Goal: Task Accomplishment & Management: Use online tool/utility

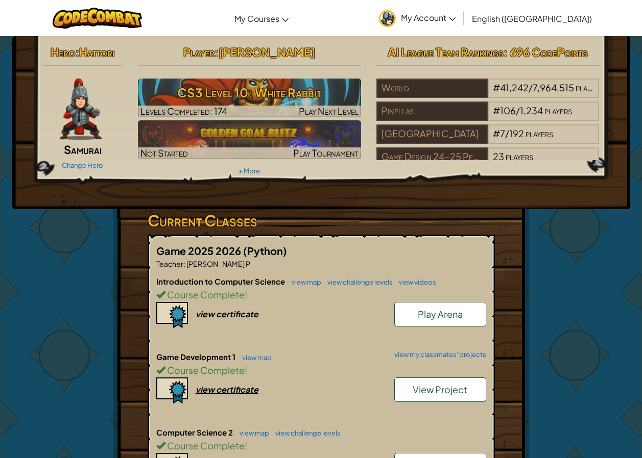
scroll to position [255, 0]
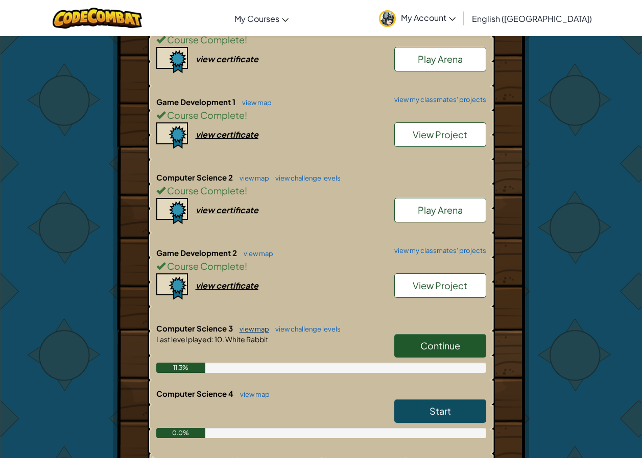
click at [256, 331] on link "view map" at bounding box center [251, 329] width 35 height 8
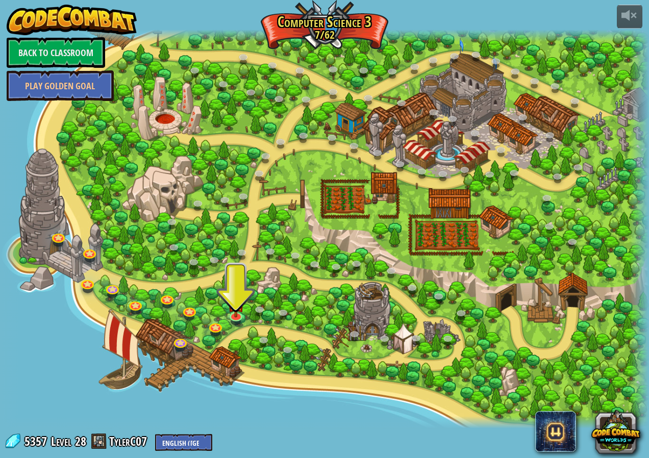
click at [228, 326] on div at bounding box center [324, 229] width 649 height 399
click at [237, 319] on link at bounding box center [236, 315] width 20 height 20
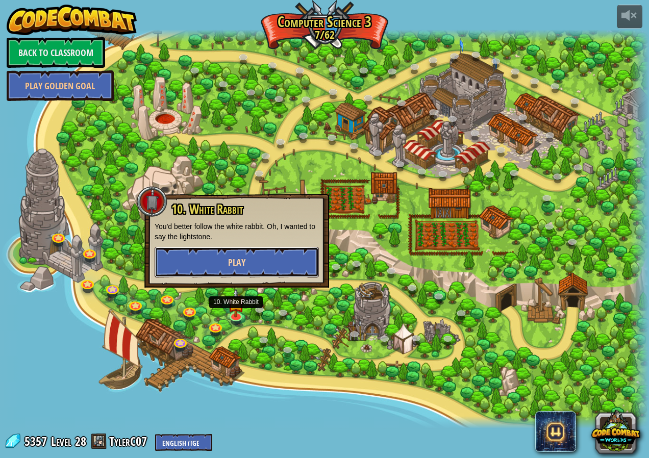
click at [287, 268] on button "Play" at bounding box center [237, 262] width 164 height 31
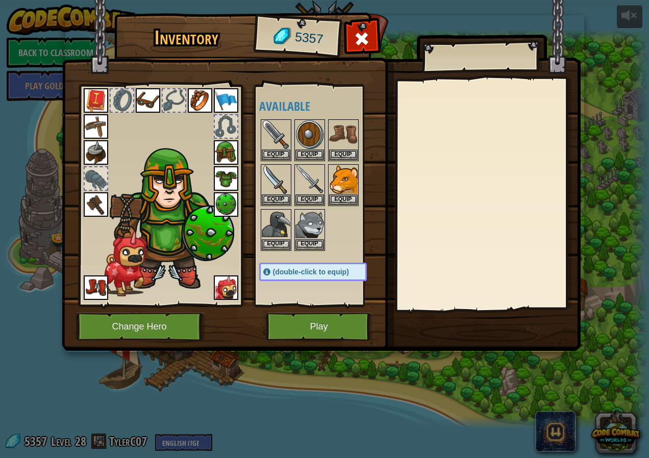
click at [325, 346] on img at bounding box center [321, 166] width 519 height 371
click at [329, 334] on button "Play" at bounding box center [319, 327] width 107 height 28
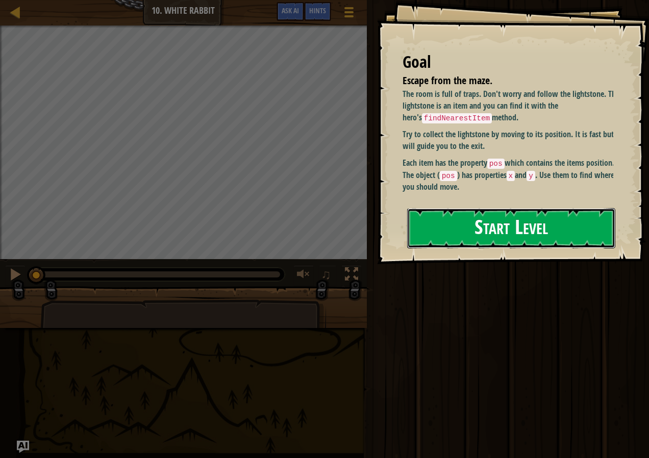
click at [491, 208] on button "Start Level" at bounding box center [511, 228] width 208 height 40
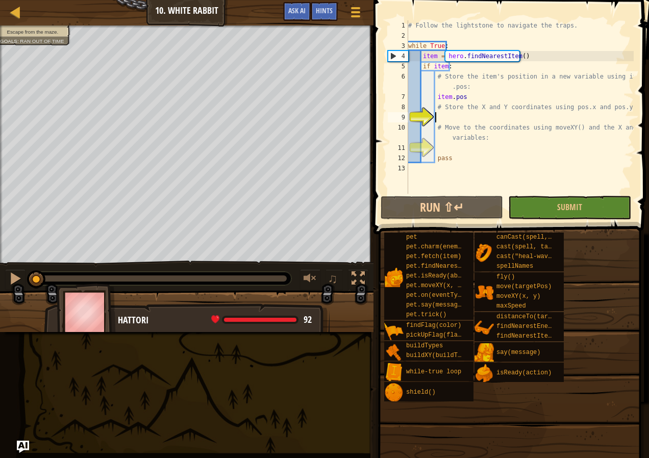
click at [501, 120] on div "# Follow the lightstone to navigate the traps. while True : item = hero . findN…" at bounding box center [520, 117] width 228 height 194
click at [20, 3] on div "Map" at bounding box center [22, 13] width 5 height 26
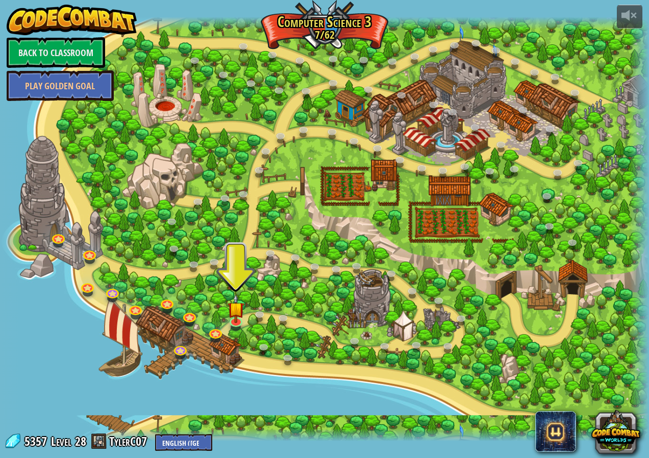
click at [211, 326] on div at bounding box center [324, 229] width 649 height 424
click at [213, 327] on link at bounding box center [216, 332] width 20 height 20
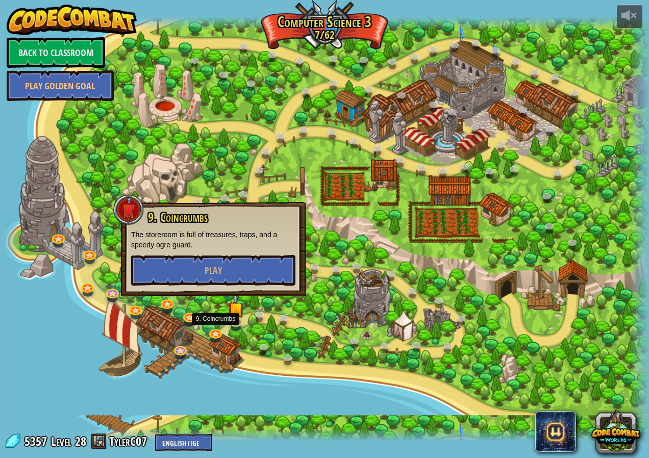
click at [206, 308] on div at bounding box center [324, 229] width 649 height 424
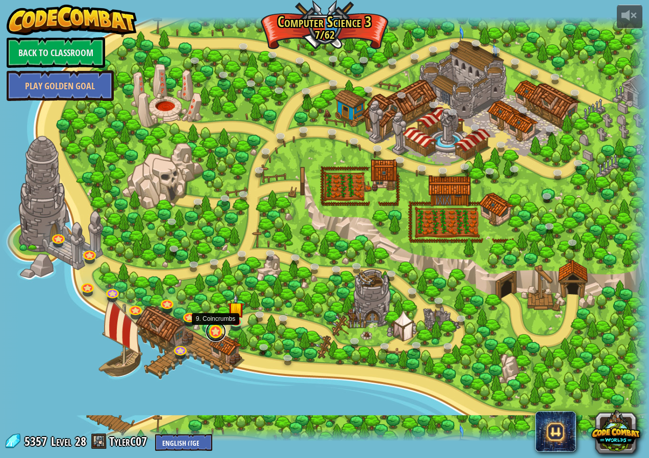
click at [206, 333] on link at bounding box center [216, 332] width 20 height 20
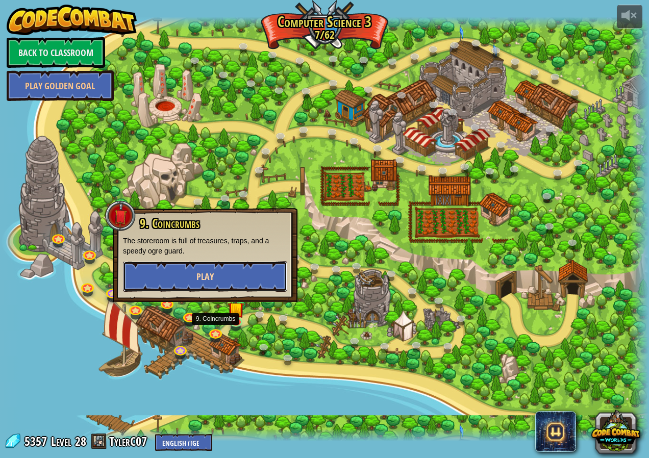
click at [232, 262] on button "Play" at bounding box center [205, 276] width 164 height 31
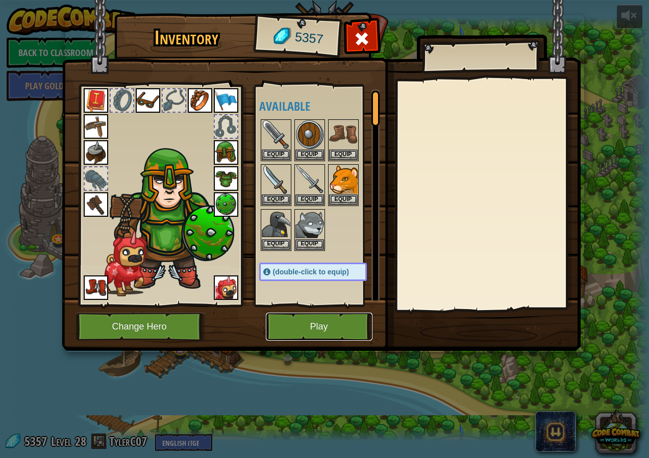
click at [302, 318] on button "Play" at bounding box center [319, 327] width 107 height 28
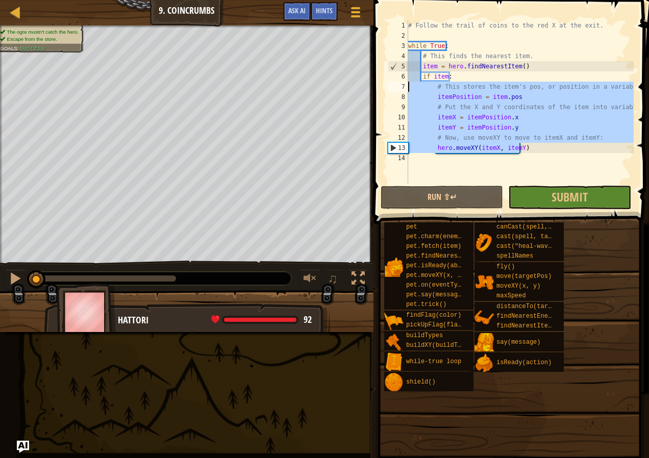
drag, startPoint x: 526, startPoint y: 151, endPoint x: 404, endPoint y: 86, distance: 138.9
click at [404, 86] on div "1 2 3 4 5 6 7 8 9 10 11 12 13 14 # Follow the trail of coins to the red X at th…" at bounding box center [510, 101] width 248 height 163
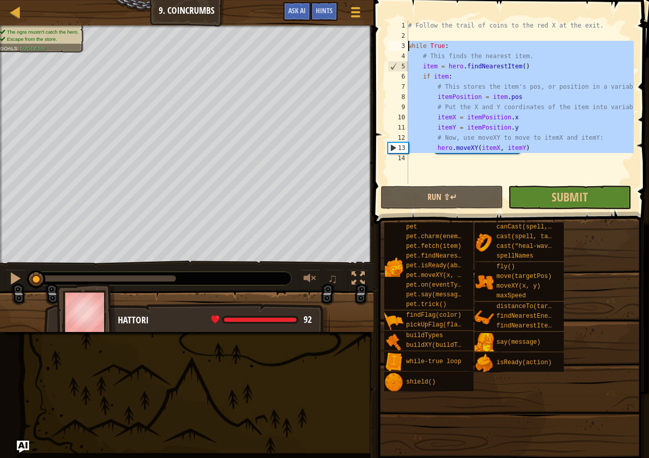
click at [366, 47] on div "Map Computer Science 3 9. Coincrumbs Game Menu Done Hints Ask AI 1 הההההההההההה…" at bounding box center [324, 229] width 649 height 458
type textarea "while True: # This finds the nearest item."
click at [15, 11] on div at bounding box center [15, 12] width 13 height 13
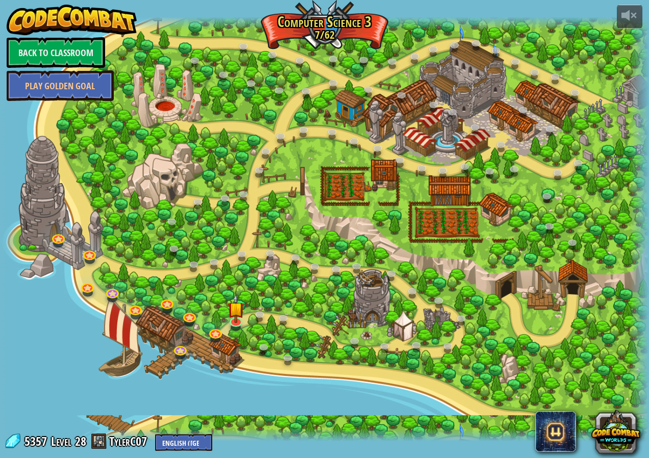
click at [227, 316] on div at bounding box center [324, 229] width 649 height 424
click at [232, 313] on img at bounding box center [236, 301] width 17 height 39
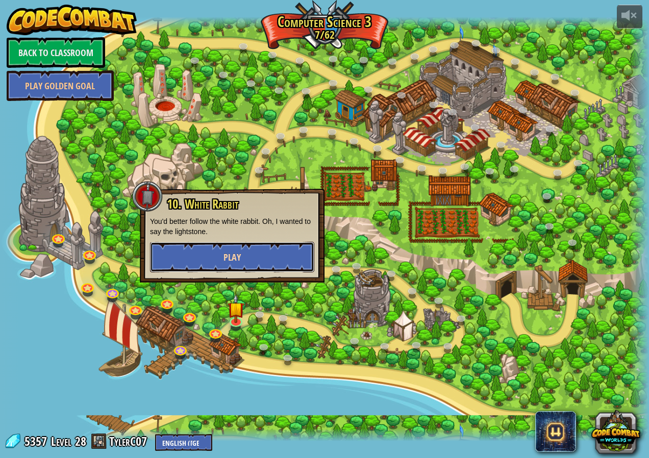
click at [249, 257] on button "Play" at bounding box center [232, 257] width 164 height 31
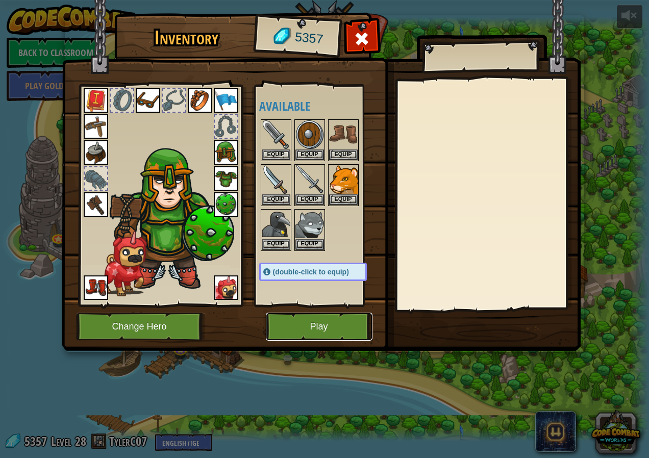
click at [318, 320] on button "Play" at bounding box center [319, 327] width 107 height 28
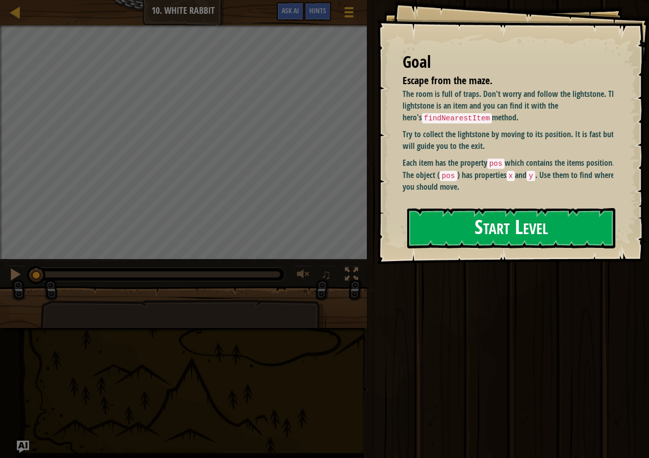
click at [539, 215] on button "Start Level" at bounding box center [511, 228] width 208 height 40
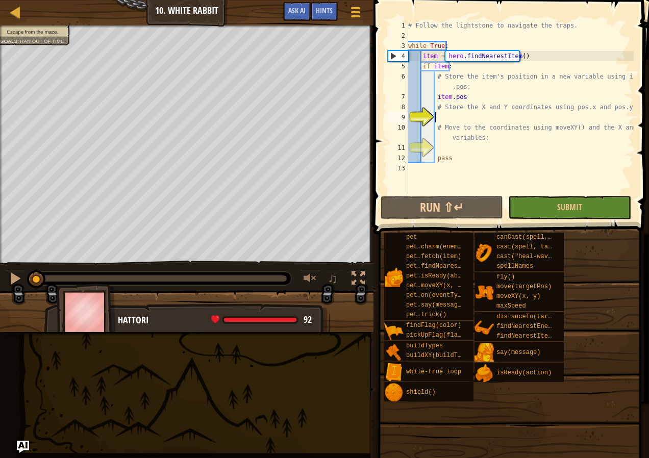
click at [493, 117] on div "# Follow the lightstone to navigate the traps. while True : item = hero . findN…" at bounding box center [520, 117] width 228 height 194
click at [436, 94] on div "# Follow the lightstone to navigate the traps. while True : item = hero . findN…" at bounding box center [520, 117] width 228 height 194
type textarea "# Store the X and Y coordinates using pos.x and pos.y:"
type textarea "# Move to the coordinates using moveXY() and the X and Y variables:"
type textarea "pass"
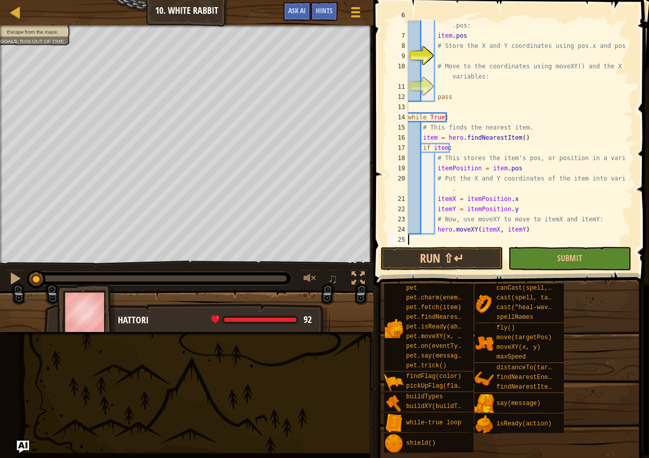
scroll to position [31, 0]
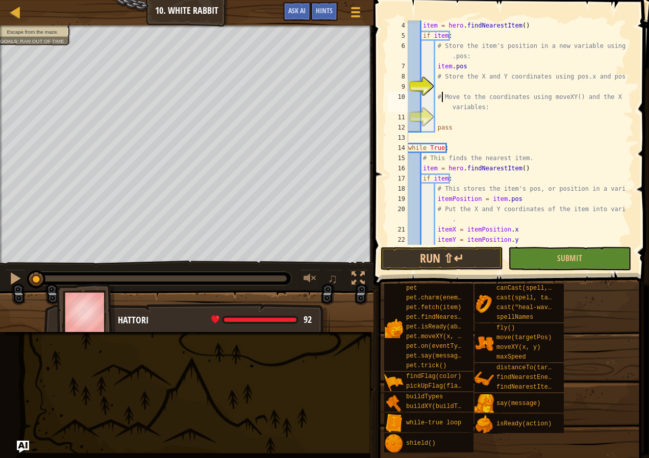
click at [441, 93] on div "item = hero . findNearestItem ( ) if item : # Store the item's position in a ne…" at bounding box center [516, 142] width 220 height 245
click at [435, 70] on div "item = hero . findNearestItem ( ) if item : # Store the item's position in a ne…" at bounding box center [516, 142] width 220 height 245
type textarea "item.pos"
click at [442, 85] on div "item = hero . findNearestItem ( ) if item : # Store the item's position in a ne…" at bounding box center [516, 142] width 220 height 245
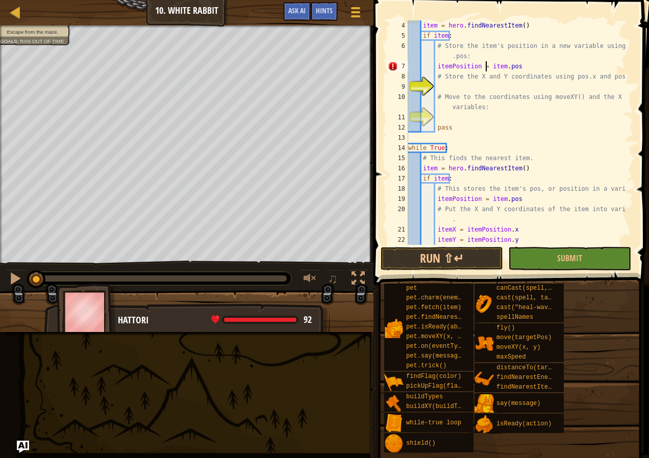
type textarea "# Store the X and Y coordinates using pos.x and pos.y:"
type textarea "itemX = itemPosition.x"
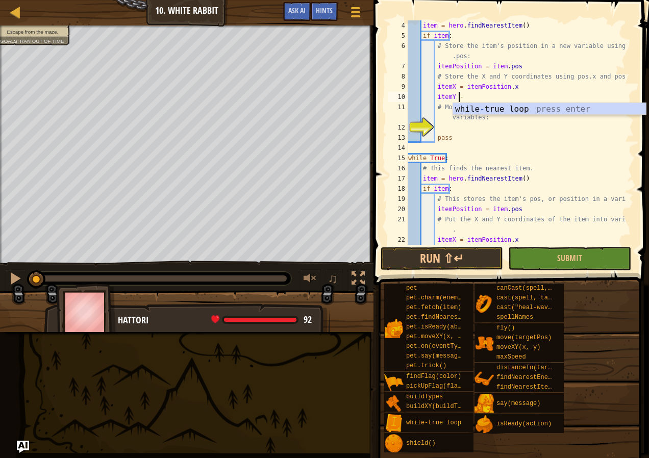
scroll to position [5, 4]
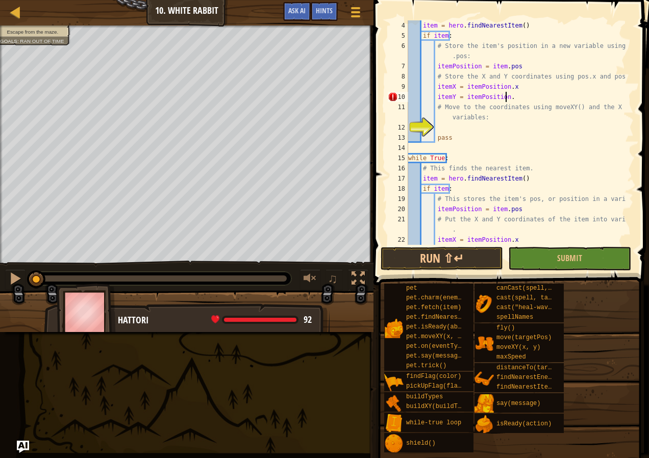
type textarea "itemY = itemPosition.y"
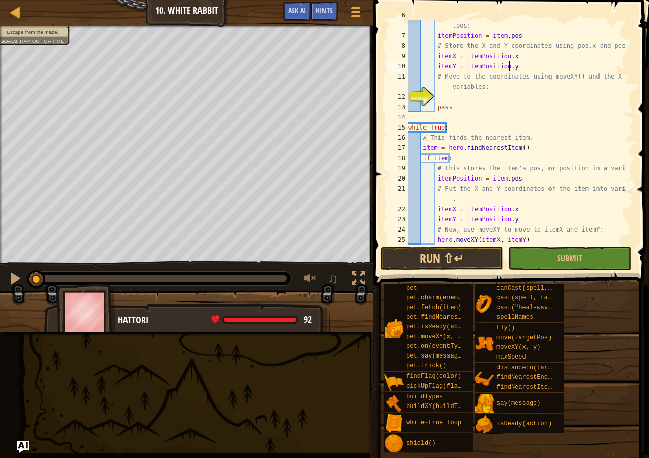
scroll to position [71, 0]
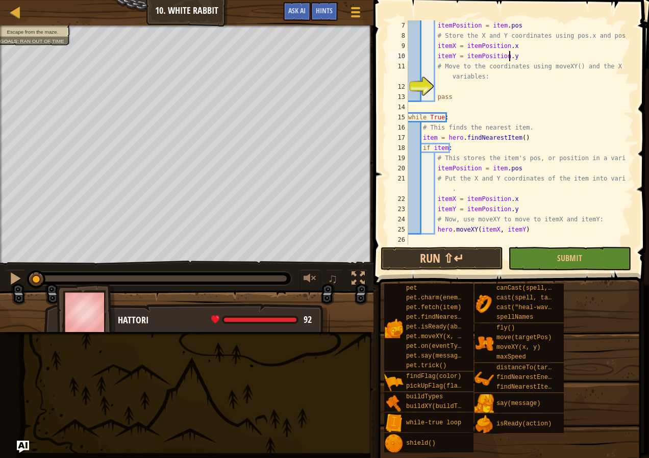
click at [538, 87] on div "itemPosition = item . pos # Store the X and Y coordinates using pos.x and pos.y…" at bounding box center [516, 142] width 220 height 245
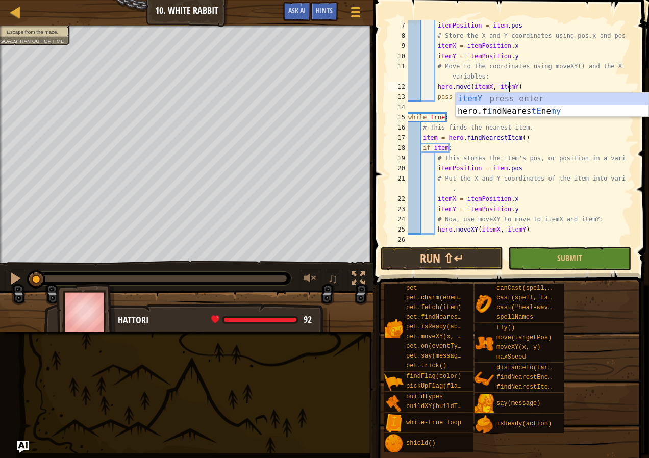
scroll to position [5, 8]
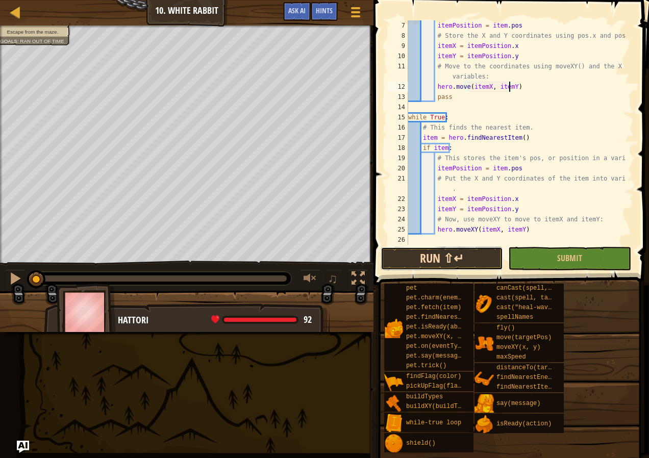
click at [495, 262] on button "Run ⇧↵" at bounding box center [442, 258] width 123 height 23
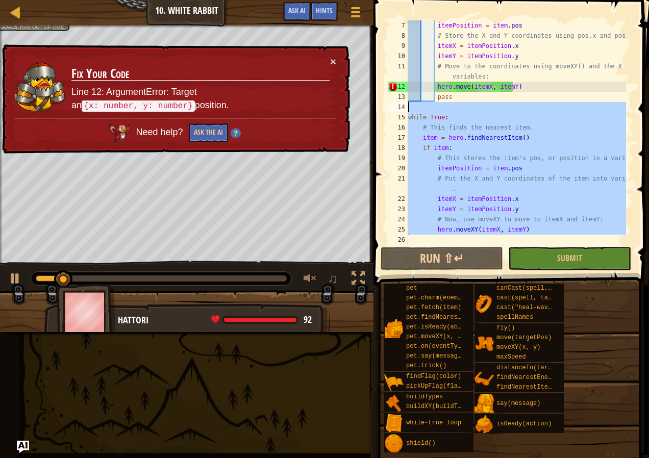
drag, startPoint x: 533, startPoint y: 241, endPoint x: 337, endPoint y: 111, distance: 234.8
click at [337, 111] on div "Map Computer Science 3 10. White Rabbit Game Menu Done Hints Ask AI 1 ההההההההה…" at bounding box center [324, 229] width 649 height 458
type textarea "while True:"
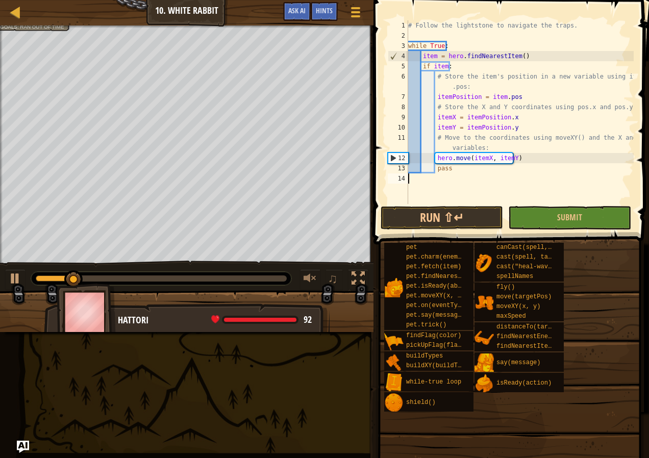
type textarea "pass"
click at [470, 219] on button "Run ⇧↵" at bounding box center [442, 217] width 123 height 23
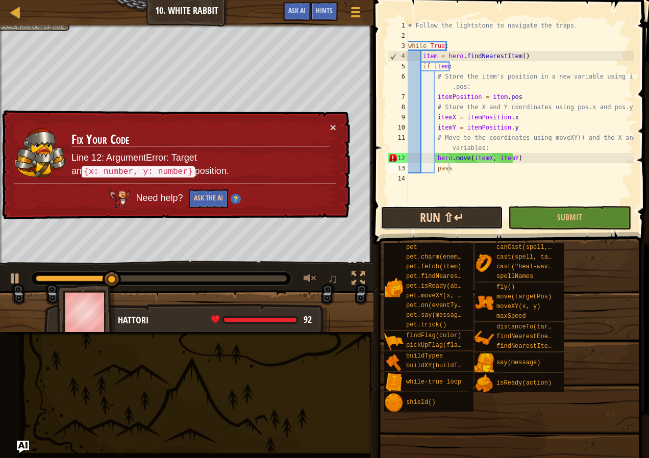
click at [477, 212] on button "Run ⇧↵" at bounding box center [442, 217] width 123 height 23
click at [474, 182] on div "# Follow the lightstone to navigate the traps. while True : item = hero . findN…" at bounding box center [520, 122] width 228 height 204
click at [496, 159] on div "# Follow the lightstone to navigate the traps. while True : item = hero . findN…" at bounding box center [520, 122] width 228 height 204
type textarea "hero.move(itemX, itemY)"
click at [457, 155] on div "# Follow the lightstone to navigate the traps. while True : item = hero . findN…" at bounding box center [520, 122] width 228 height 204
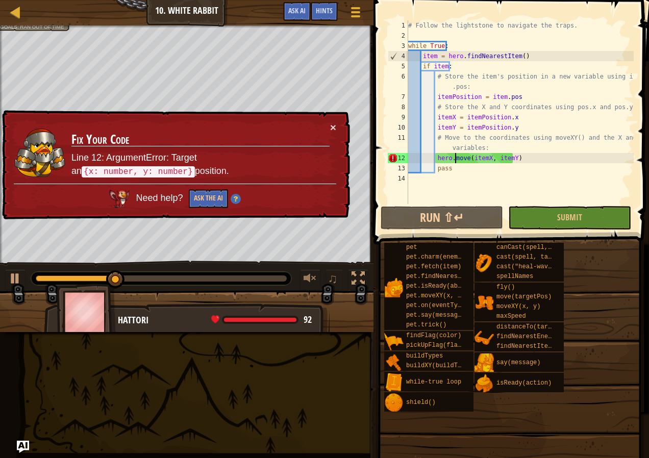
click at [457, 155] on div "# Follow the lightstone to navigate the traps. while True : item = hero . findN…" at bounding box center [520, 122] width 228 height 204
click at [461, 178] on div "# Follow the lightstone to navigate the traps. while True : item = hero . findN…" at bounding box center [520, 122] width 228 height 204
type textarea "pass"
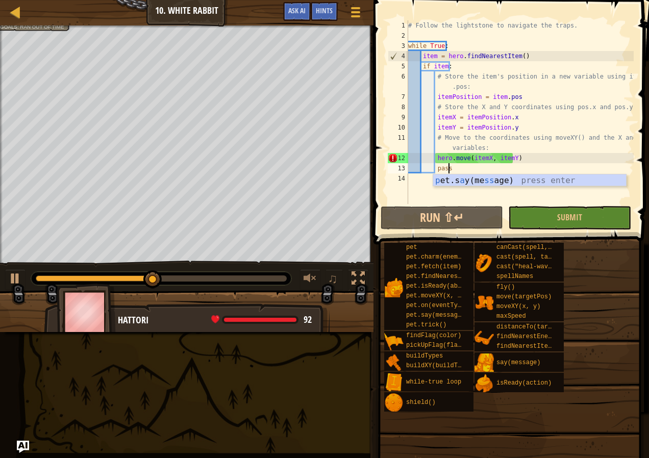
click at [434, 195] on div "# Follow the lightstone to navigate the traps. while True : item = hero . findN…" at bounding box center [520, 122] width 228 height 204
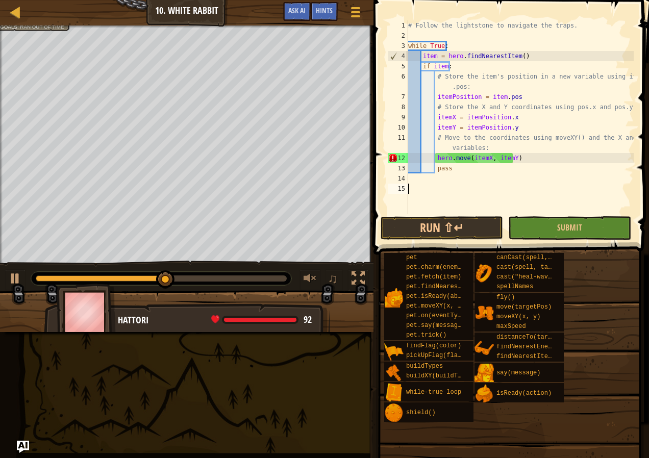
paste textarea "# Move to the coordinates using moveXY() and the X and Y variables:"
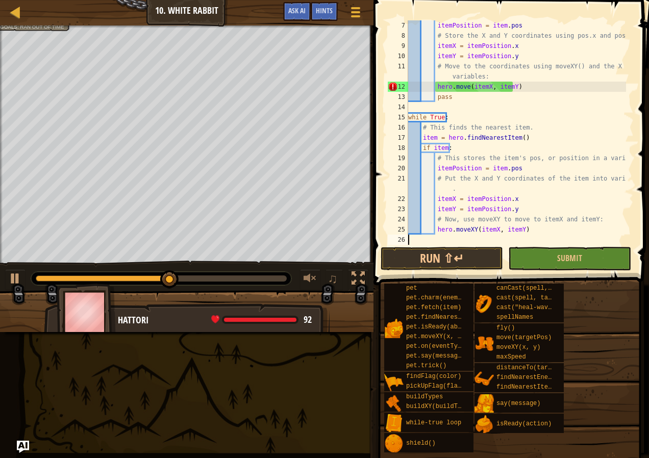
scroll to position [71, 0]
click at [467, 81] on div "itemPosition = item . pos # Store the X and Y coordinates using pos.x and pos.y…" at bounding box center [516, 142] width 220 height 245
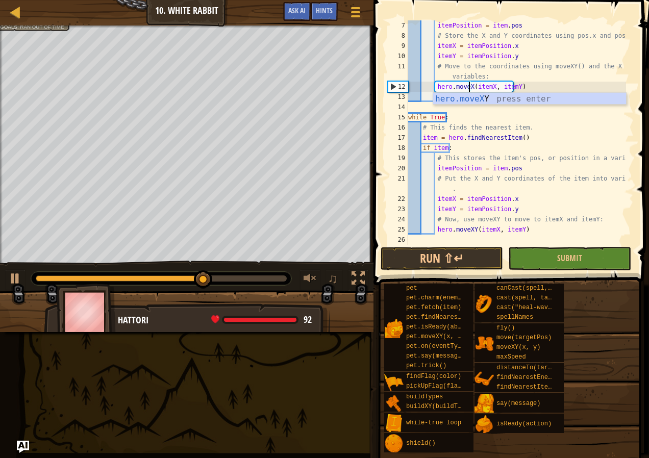
scroll to position [5, 5]
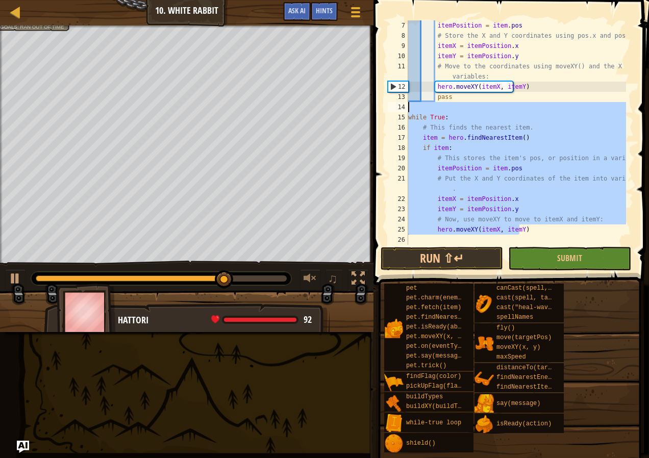
click at [318, 108] on div "Map Computer Science 3 10. White Rabbit Game Menu Done Hints Ask AI 1 ההההההההה…" at bounding box center [324, 229] width 649 height 458
type textarea "while True:"
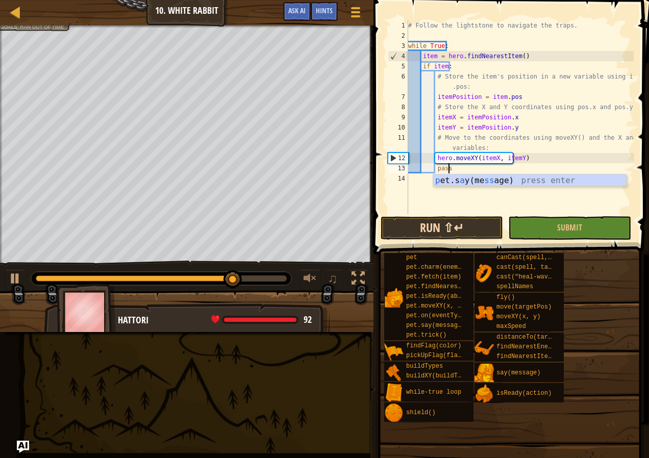
type textarea "pass"
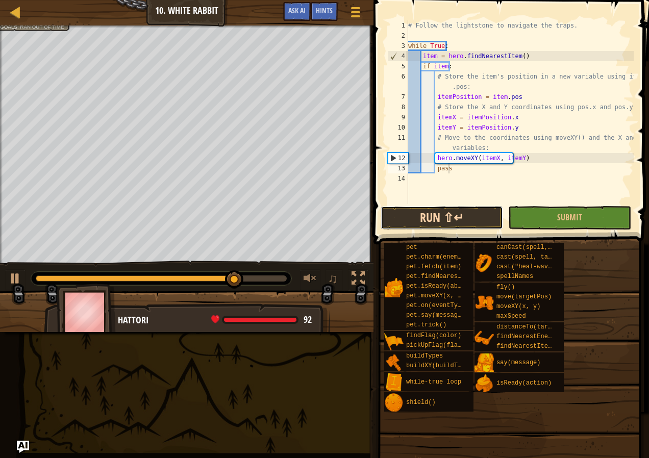
click at [465, 223] on button "Run ⇧↵" at bounding box center [442, 217] width 123 height 23
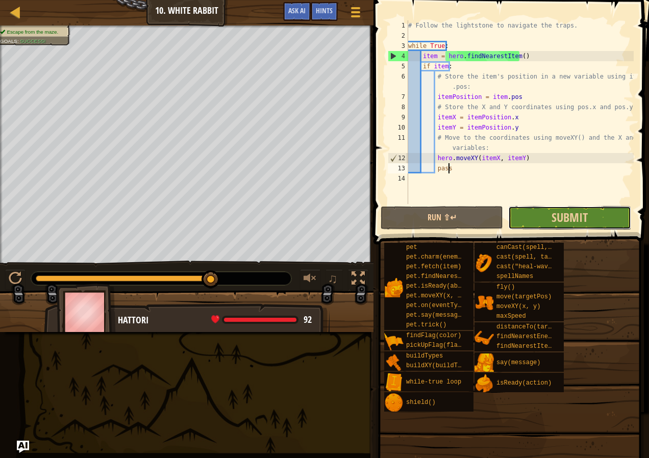
click at [540, 219] on button "Submit" at bounding box center [570, 217] width 123 height 23
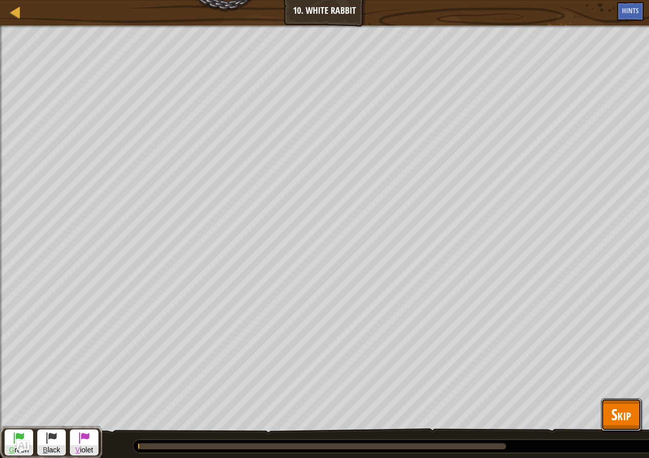
click at [615, 404] on span "Skip" at bounding box center [622, 414] width 20 height 21
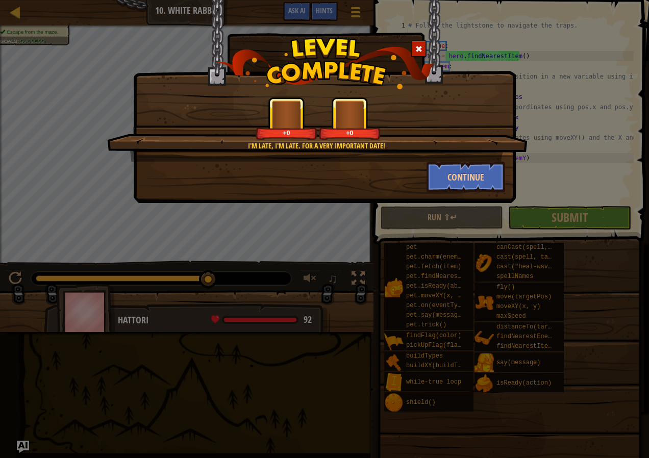
click at [473, 155] on div "I'm late, I'm late. For a very important date! +0 +0" at bounding box center [317, 129] width 421 height 65
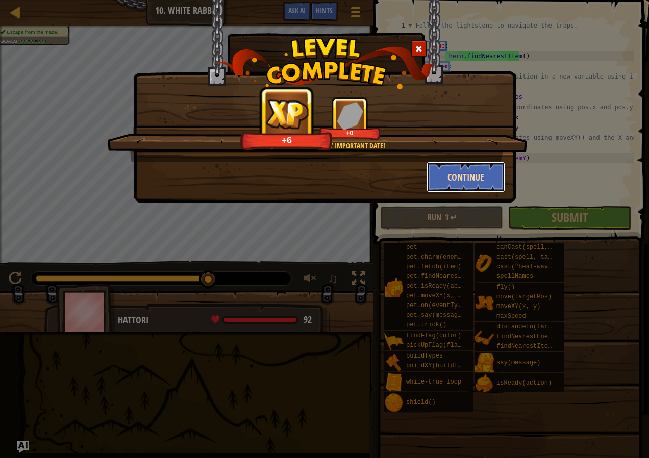
click at [485, 164] on button "Continue" at bounding box center [466, 177] width 79 height 31
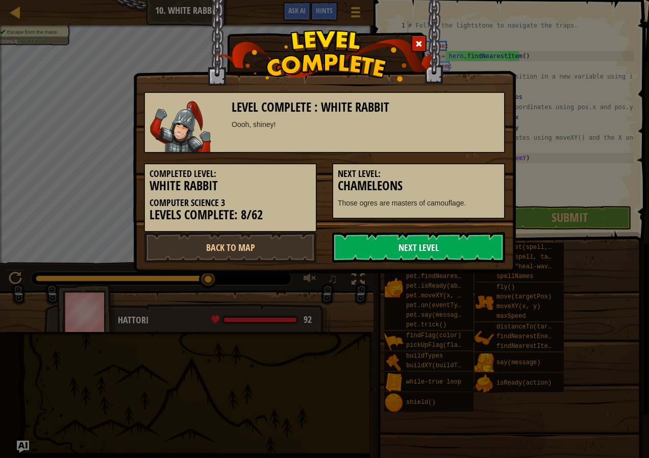
click at [386, 236] on link "Next Level" at bounding box center [418, 247] width 173 height 31
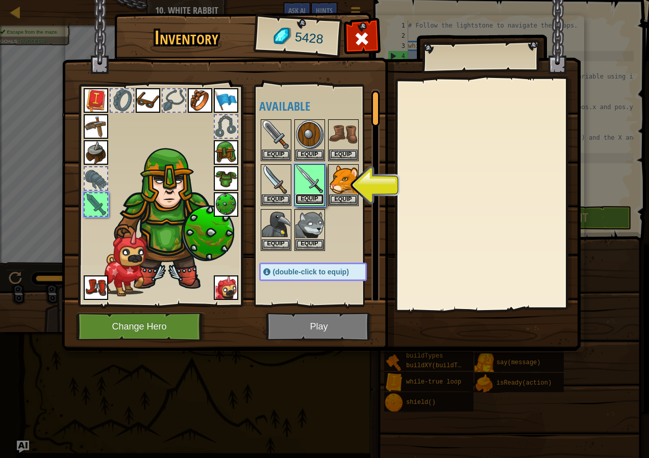
click at [312, 198] on button "Equip" at bounding box center [310, 199] width 29 height 11
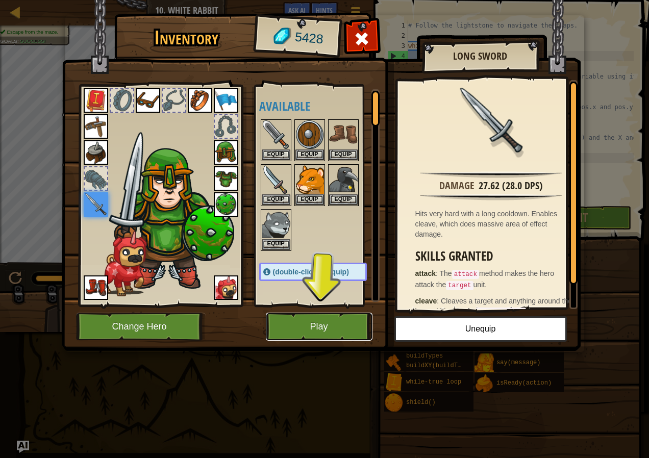
click at [316, 324] on button "Play" at bounding box center [319, 327] width 107 height 28
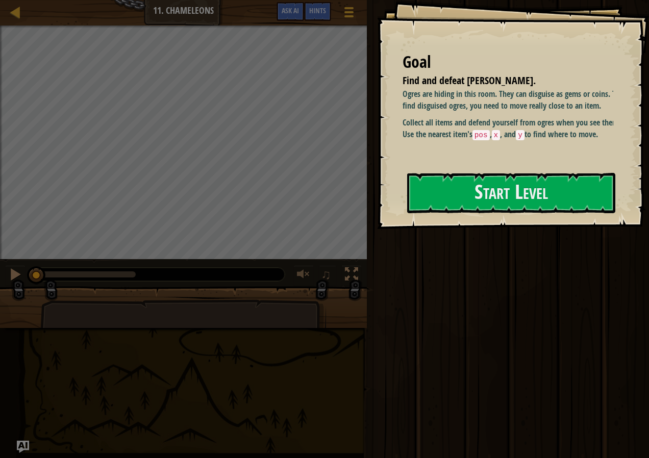
click at [493, 221] on div "Goal Find and defeat [PERSON_NAME]. [PERSON_NAME] are hiding in this room. They…" at bounding box center [513, 114] width 272 height 229
click at [486, 205] on button "Start Level" at bounding box center [511, 193] width 208 height 40
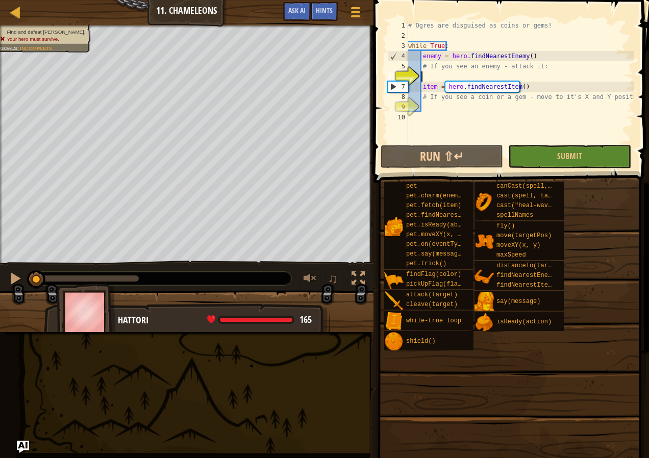
click at [486, 79] on div "# Ogres are disguised as coins or gems! while True : enemy = hero . findNearest…" at bounding box center [520, 91] width 228 height 143
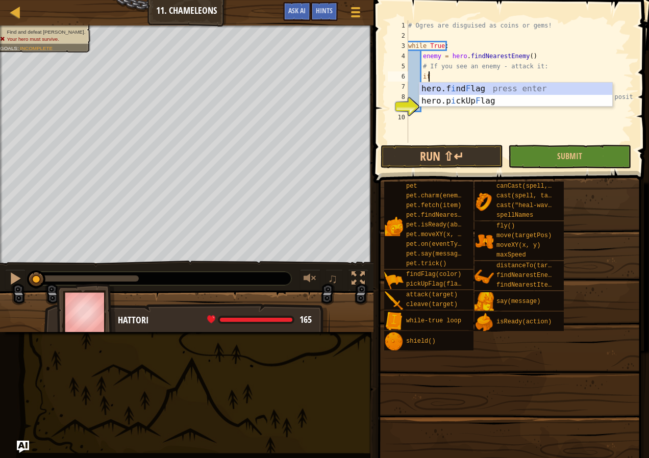
scroll to position [5, 1]
type textarea "i"
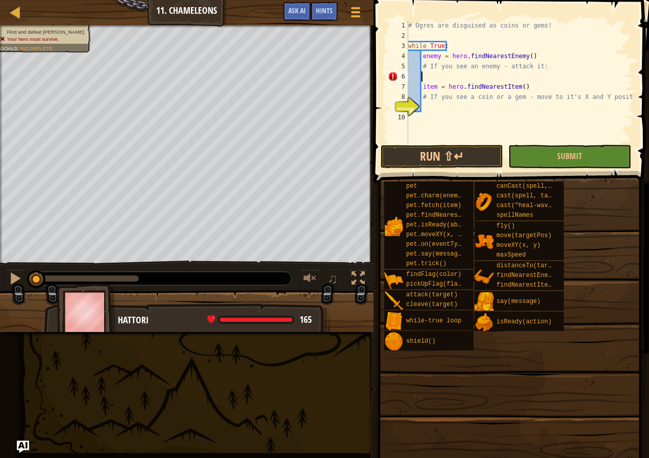
type textarea "e"
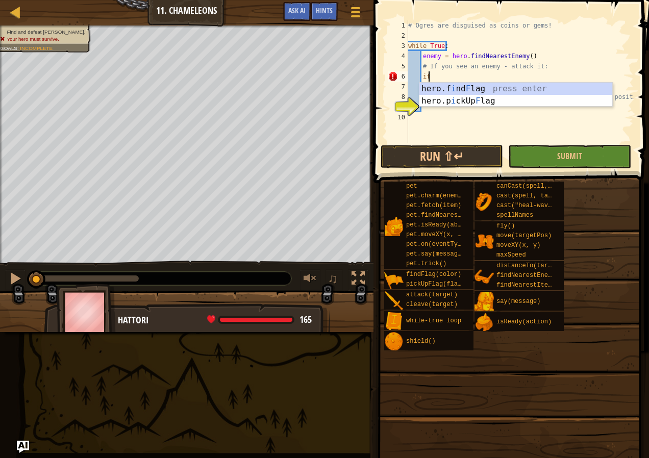
type textarea "i"
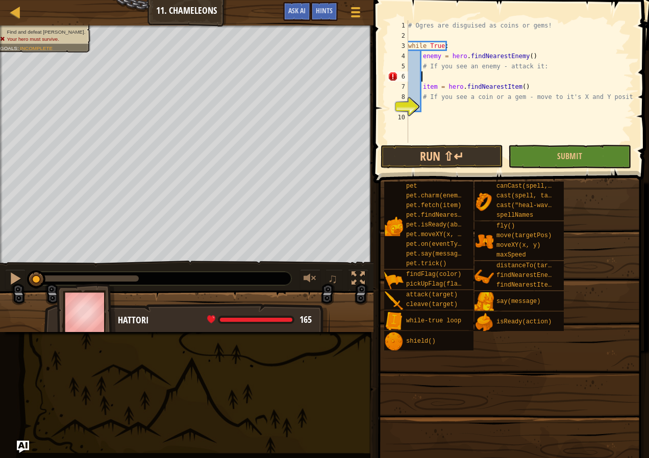
scroll to position [5, 1]
type textarea "e"
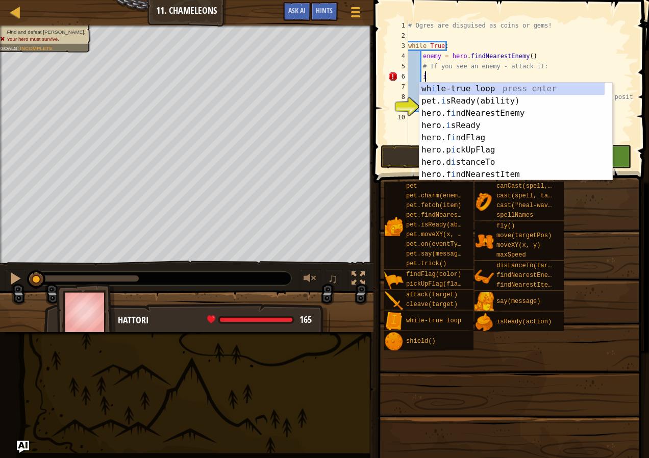
scroll to position [5, 1]
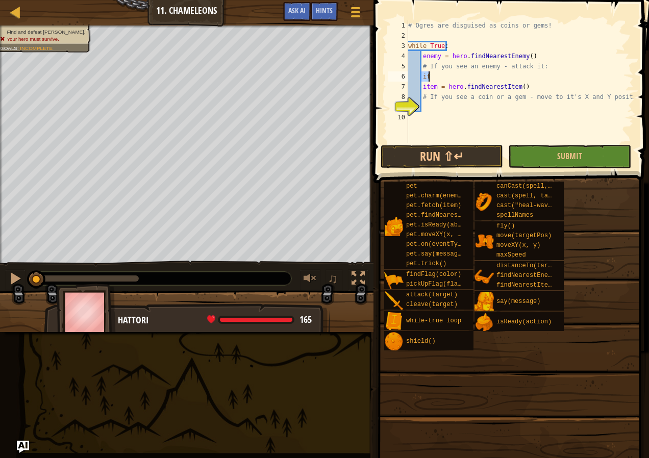
type textarea "i"
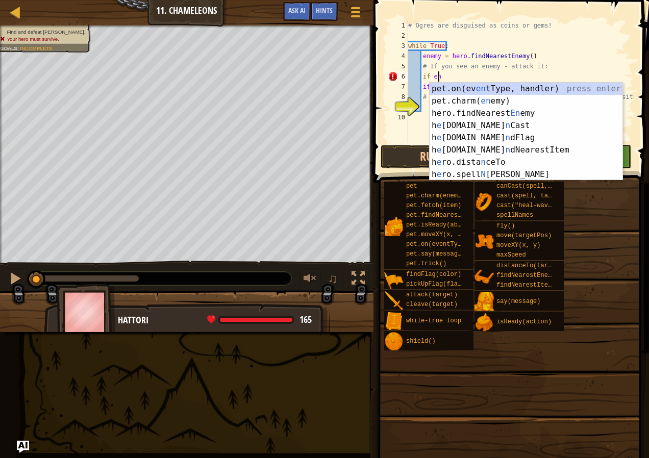
scroll to position [5, 3]
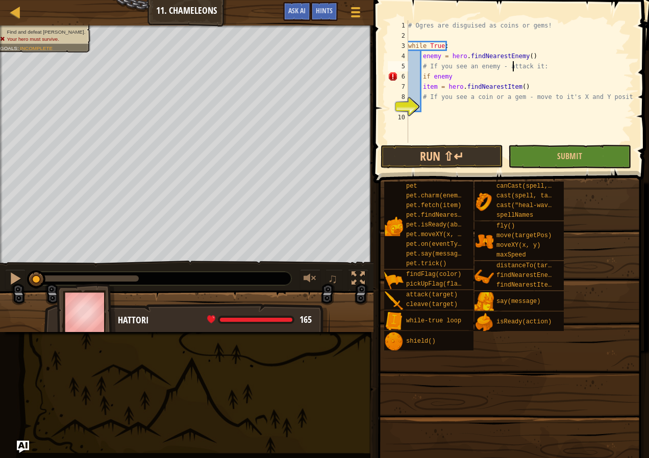
click at [513, 64] on div "# Ogres are disguised as coins or gems! while True : enemy = hero . findNearest…" at bounding box center [520, 91] width 228 height 143
click at [510, 74] on div "# Ogres are disguised as coins or gems! while True : enemy = hero . findNearest…" at bounding box center [520, 91] width 228 height 143
type textarea "if enemy"
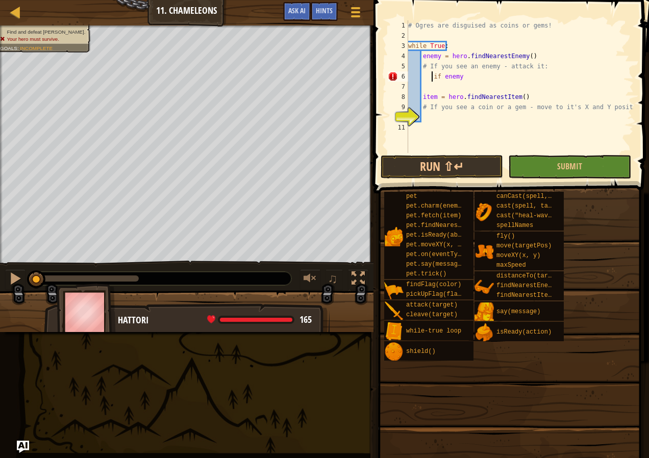
type textarea "if enemy"
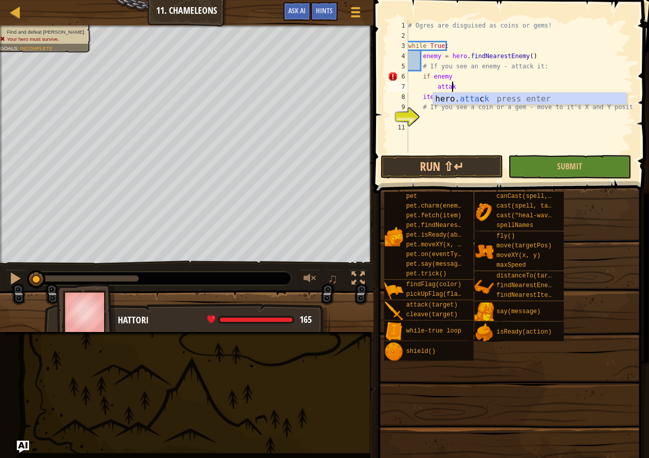
scroll to position [5, 3]
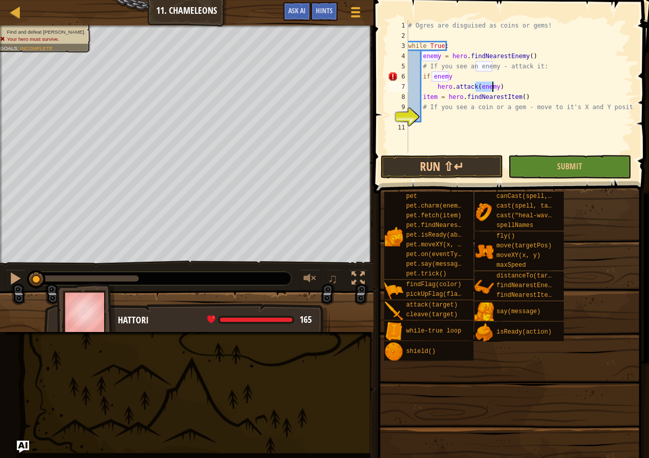
click at [515, 109] on div "# Ogres are disguised as coins or gems! while True : enemy = hero . findNearest…" at bounding box center [520, 96] width 228 height 153
click at [465, 80] on div "# Ogres are disguised as coins or gems! while True : enemy = hero . findNearest…" at bounding box center [520, 96] width 228 height 153
type textarea "if enemy:"
click at [474, 118] on div "# Ogres are disguised as coins or gems! while True : enemy = hero . findNearest…" at bounding box center [520, 96] width 228 height 153
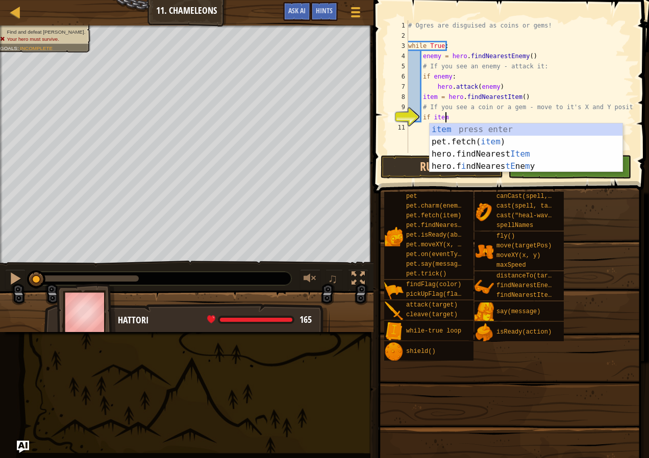
scroll to position [5, 3]
type textarea "if item:"
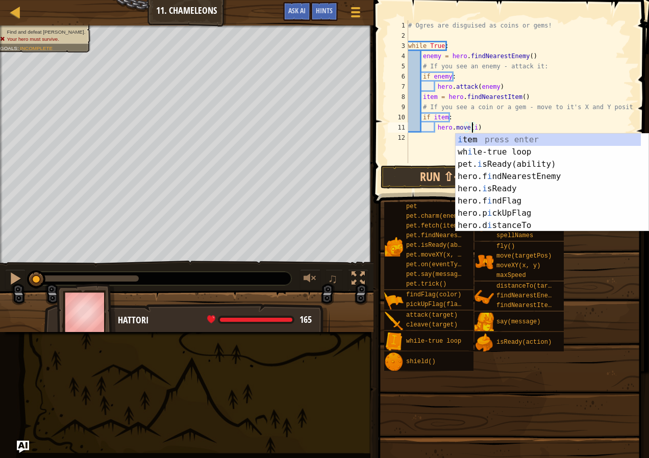
scroll to position [5, 6]
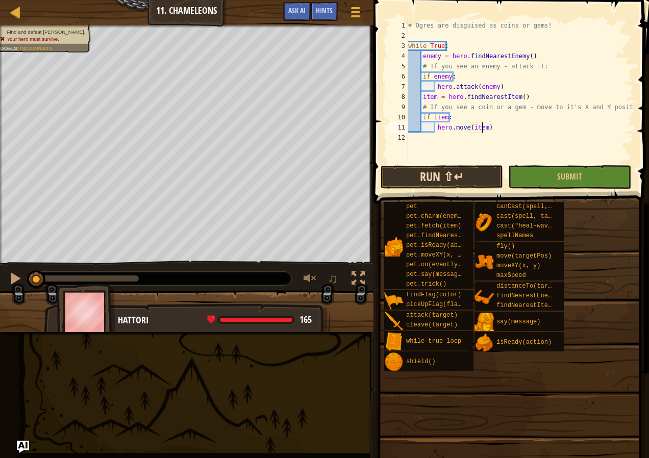
type textarea "hero.move(item)"
click at [466, 167] on button "Run ⇧↵" at bounding box center [442, 176] width 123 height 23
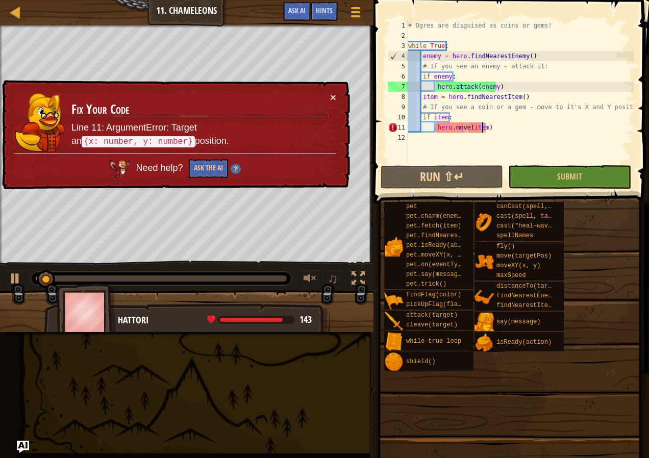
click at [502, 133] on div "# Ogres are disguised as coins or gems! while True : enemy = hero . findNearest…" at bounding box center [520, 101] width 228 height 163
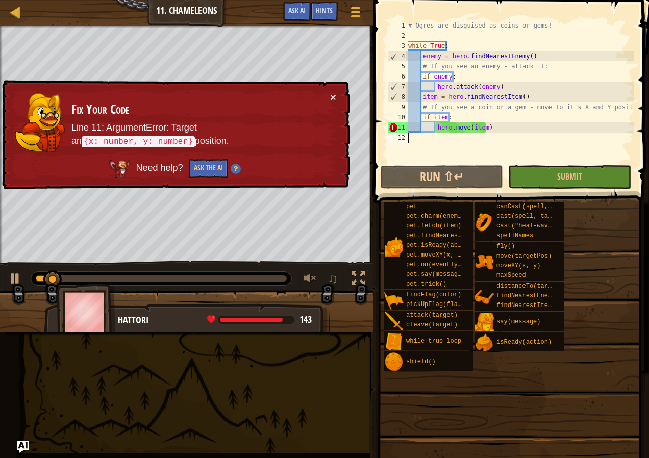
click at [503, 129] on div "# Ogres are disguised as coins or gems! while True : enemy = hero . findNearest…" at bounding box center [520, 101] width 228 height 163
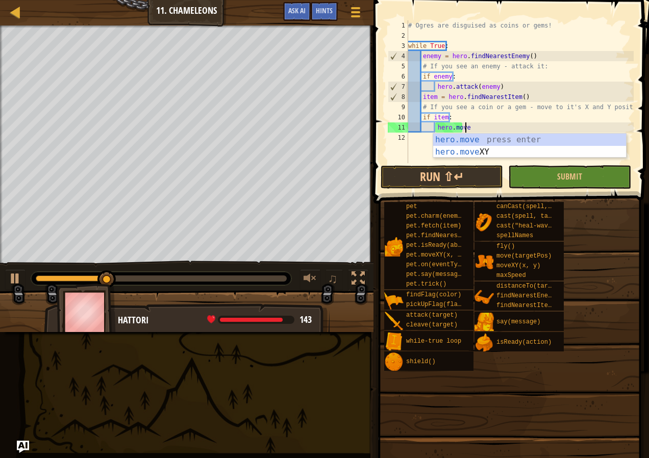
scroll to position [5, 4]
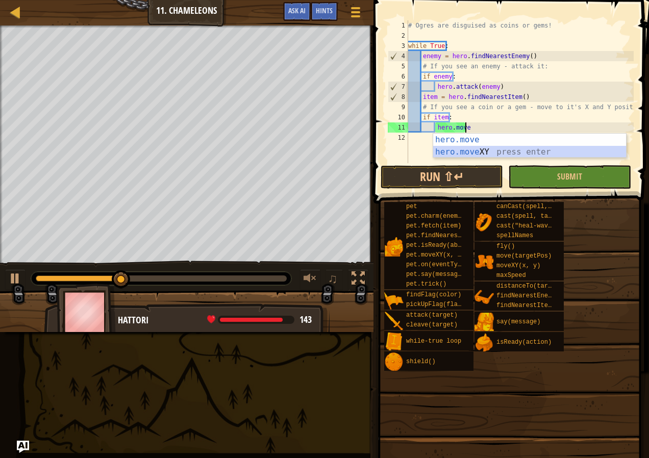
click at [515, 149] on div "hero.move press enter hero.move XY press enter" at bounding box center [529, 158] width 193 height 49
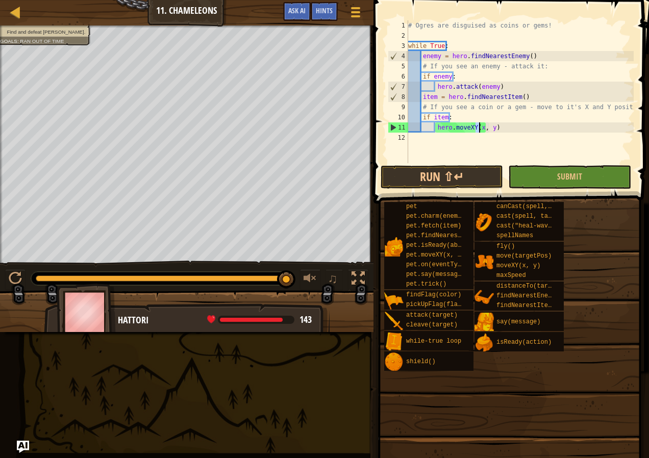
click at [547, 118] on div "# Ogres are disguised as coins or gems! while True : enemy = hero . findNearest…" at bounding box center [520, 101] width 228 height 163
click at [627, 106] on div "# Ogres are disguised as coins or gems! while True : enemy = hero . findNearest…" at bounding box center [520, 101] width 228 height 163
type textarea "# If you see a coin or a gem - move to it's X and Y position:"
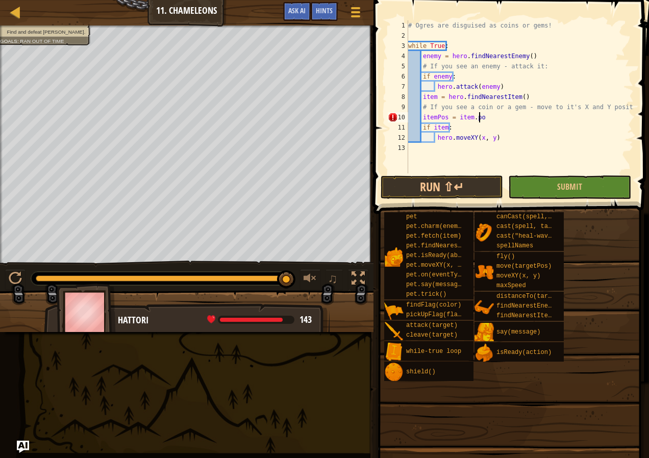
type textarea "itemPos = item.pos"
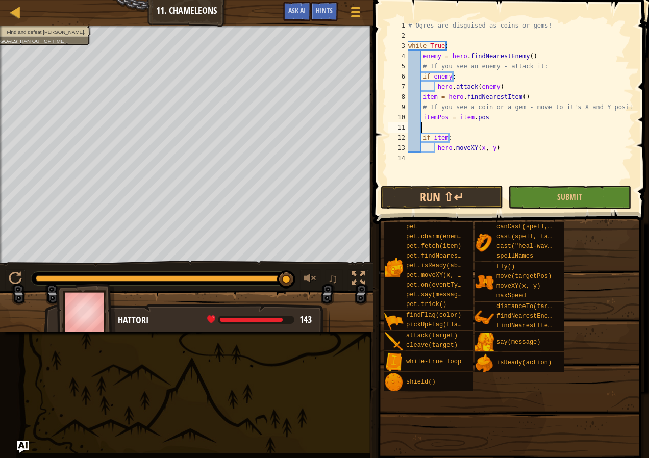
scroll to position [5, 1]
type textarea "i"
type textarea "itemX = itemPos.x"
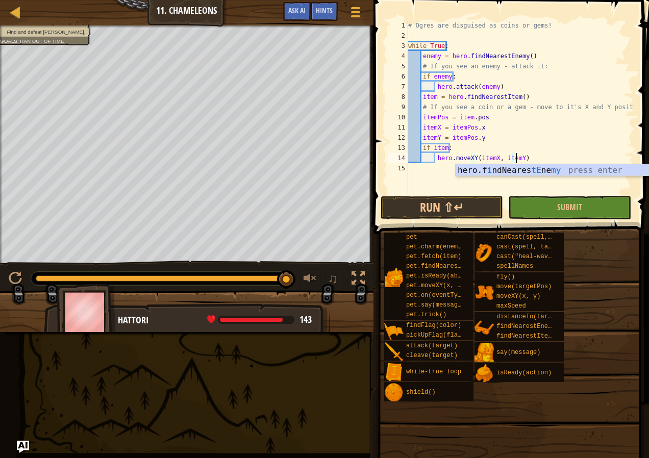
scroll to position [5, 9]
click at [479, 196] on button "Run ⇧↵" at bounding box center [442, 207] width 123 height 23
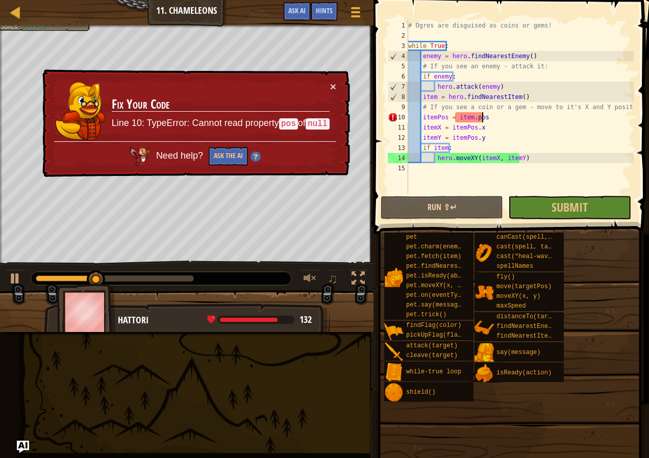
click at [488, 116] on div "# Ogres are disguised as coins or gems! while True : enemy = hero . findNearest…" at bounding box center [520, 117] width 228 height 194
type textarea "itemPos = item.pos"
click at [337, 90] on div "× Fix Your Code Line 10: TypeError: Cannot read property pos of null Need help?…" at bounding box center [195, 123] width 310 height 109
click at [336, 90] on div "× Fix Your Code Line 10: TypeError: Cannot read property pos of null Need help?…" at bounding box center [195, 123] width 310 height 109
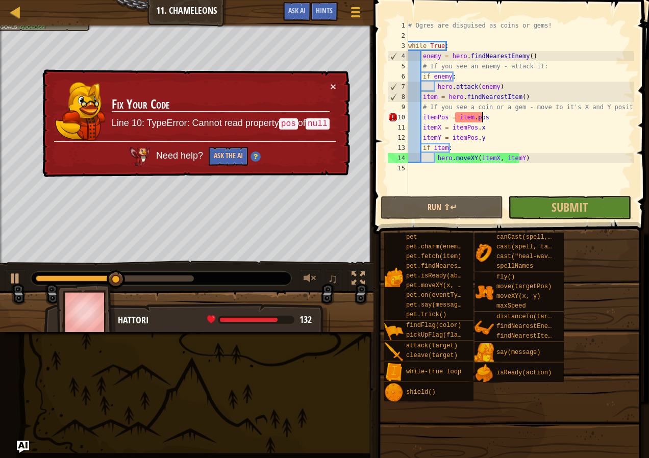
click at [329, 90] on td "Fix Your Code Line 10: TypeError: Cannot read property pos of null" at bounding box center [220, 111] width 219 height 61
click at [333, 87] on button "×" at bounding box center [333, 86] width 6 height 11
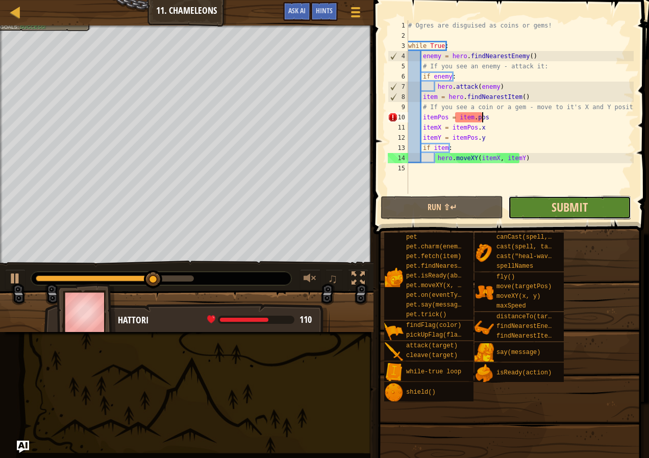
click at [564, 202] on span "Submit" at bounding box center [570, 207] width 36 height 16
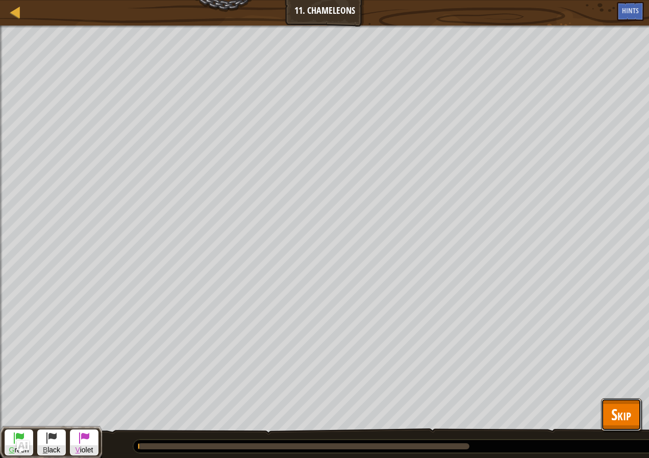
click at [640, 413] on button "Skip" at bounding box center [621, 415] width 40 height 33
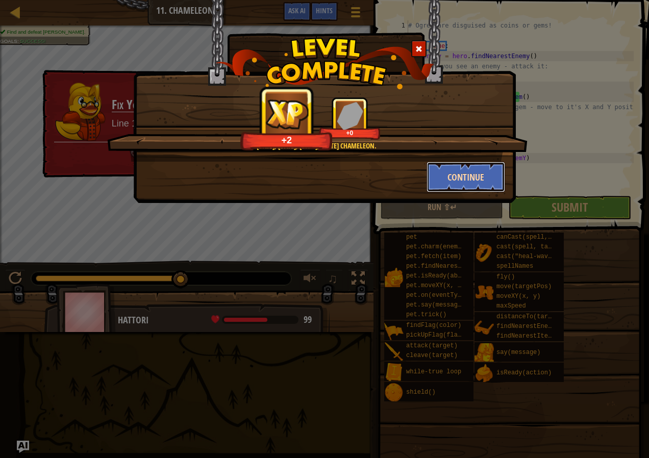
click at [457, 170] on button "Continue" at bounding box center [466, 177] width 79 height 31
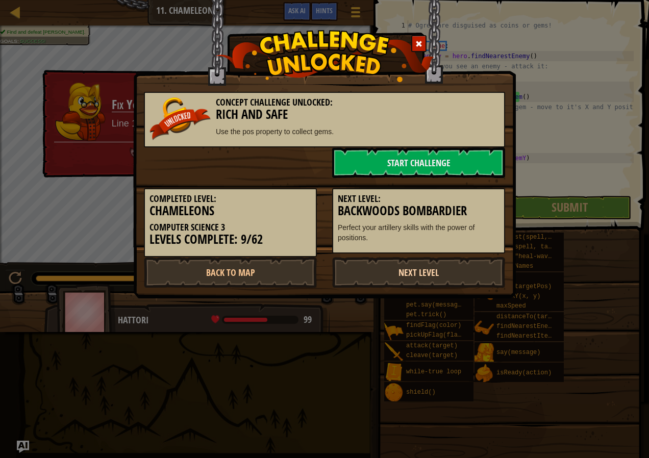
click at [389, 268] on link "Next Level" at bounding box center [418, 272] width 173 height 31
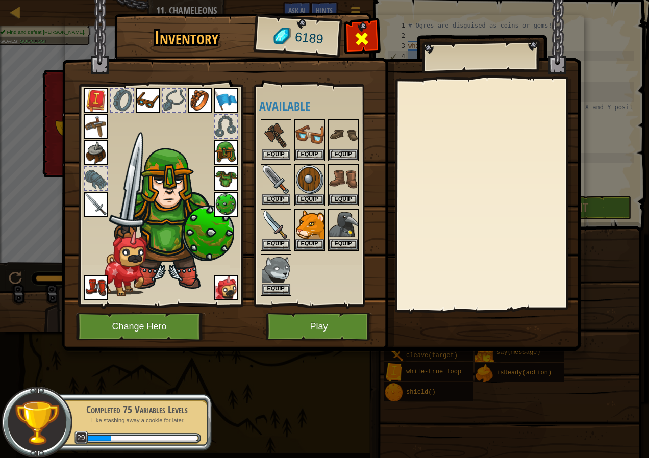
click at [369, 49] on div at bounding box center [362, 42] width 32 height 32
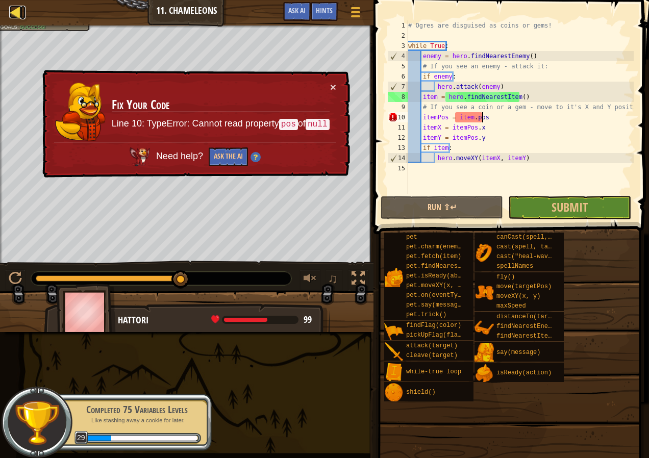
click at [9, 18] on div at bounding box center [15, 12] width 13 height 13
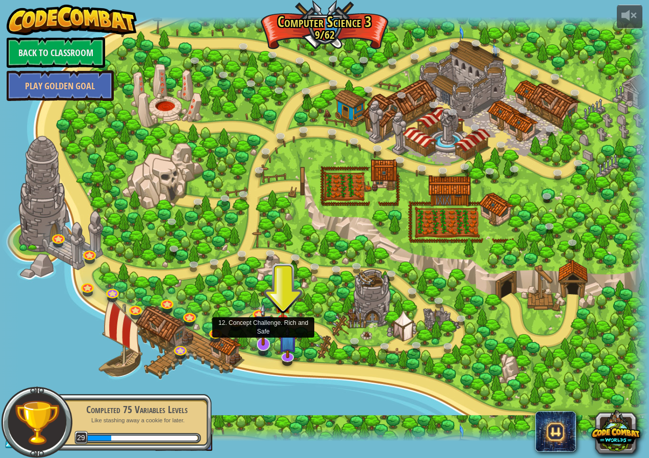
click at [258, 333] on img at bounding box center [263, 324] width 18 height 43
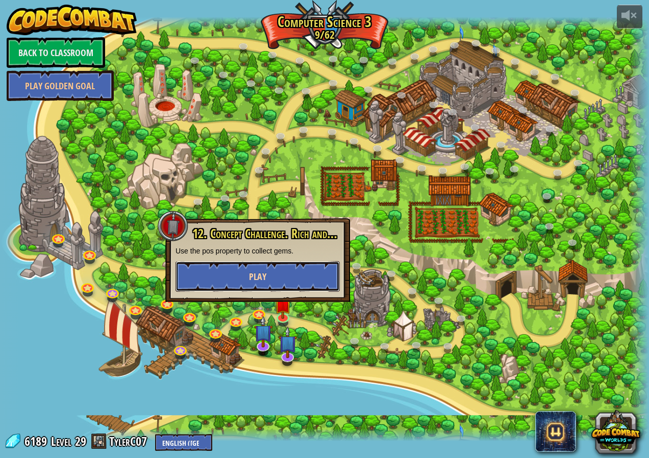
click at [332, 283] on button "Play" at bounding box center [258, 276] width 164 height 31
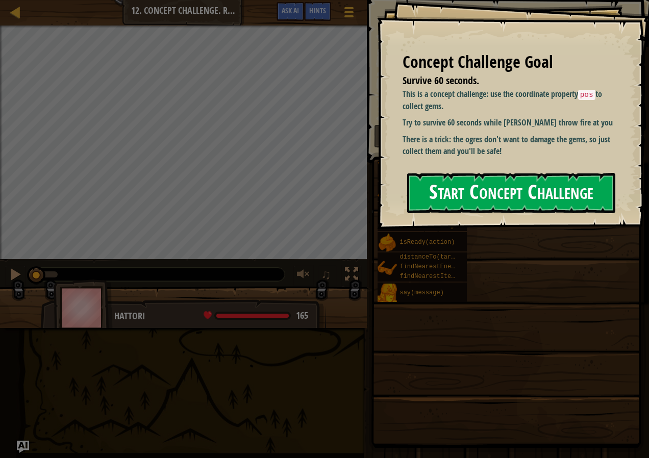
click at [526, 176] on button "Start Concept Challenge" at bounding box center [511, 193] width 208 height 40
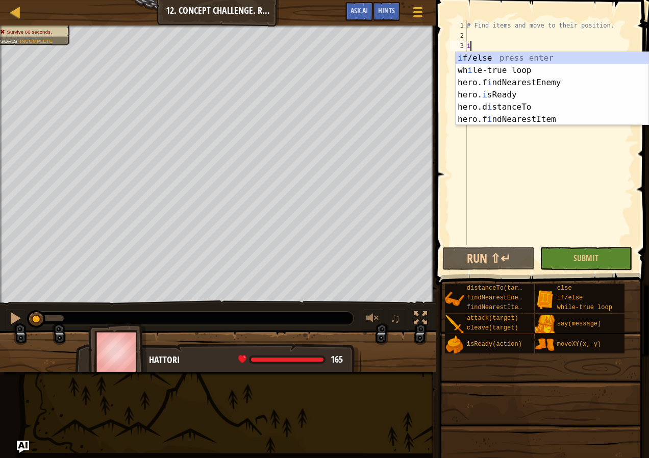
scroll to position [5, 0]
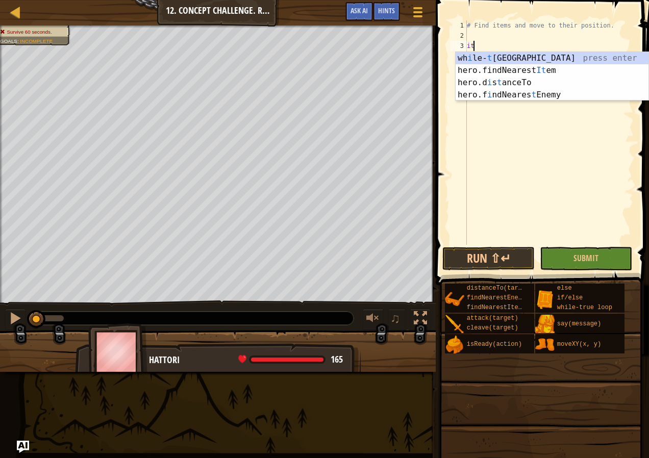
type textarea "item"
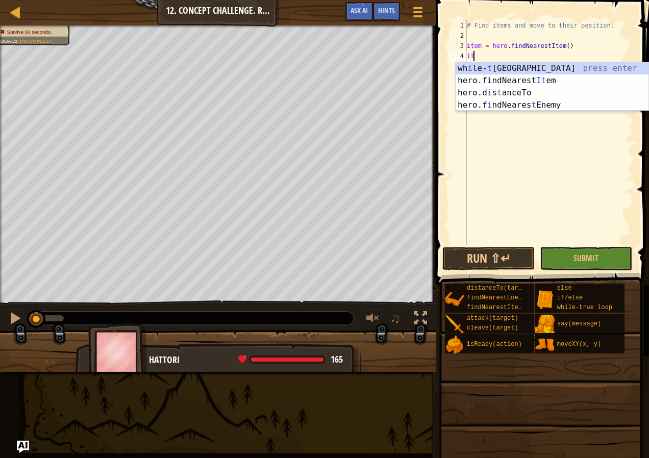
scroll to position [5, 1]
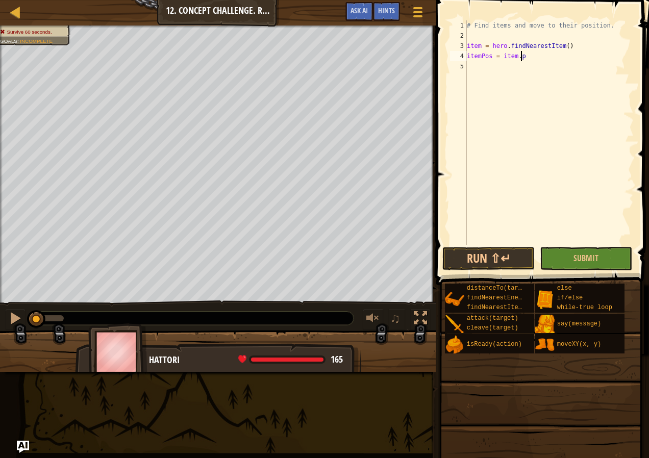
type textarea "itemPos = item.pos"
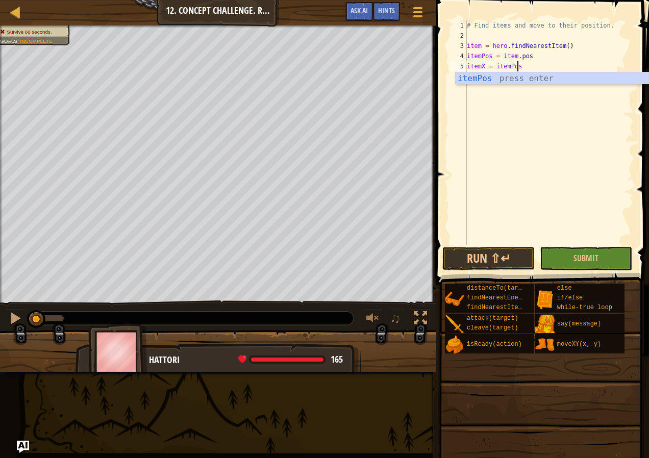
scroll to position [5, 4]
type textarea "itemX = itemPos.x"
type textarea "itemY = itemPos.y"
type textarea "f"
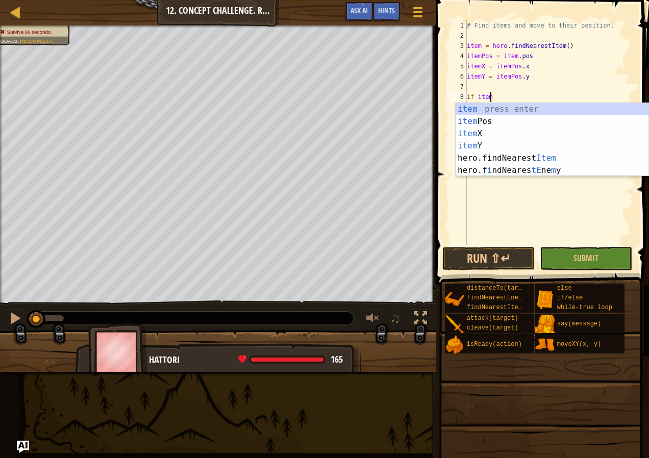
type textarea "if item:"
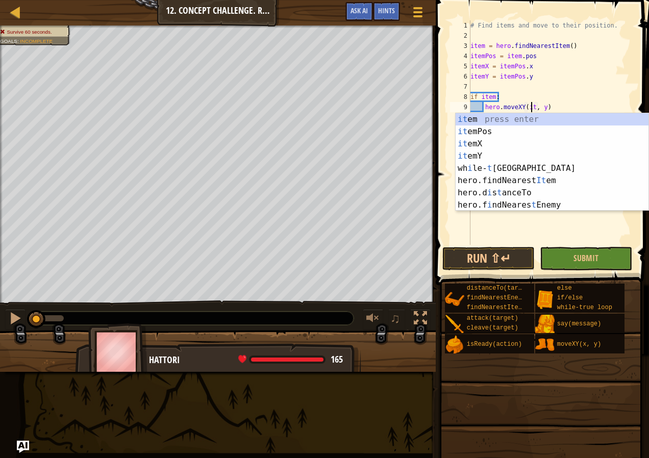
scroll to position [5, 6]
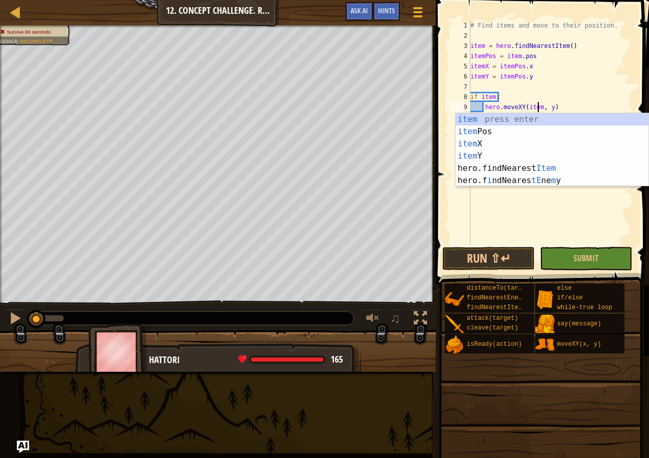
type textarea "hero.moveXY(itemX, y)"
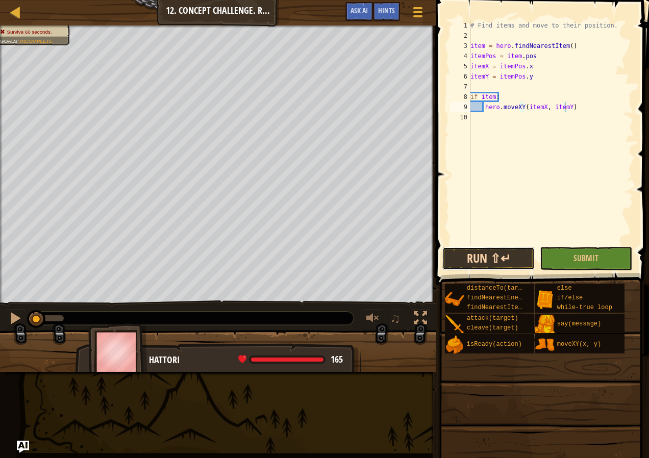
click at [484, 251] on button "Run ⇧↵" at bounding box center [489, 258] width 92 height 23
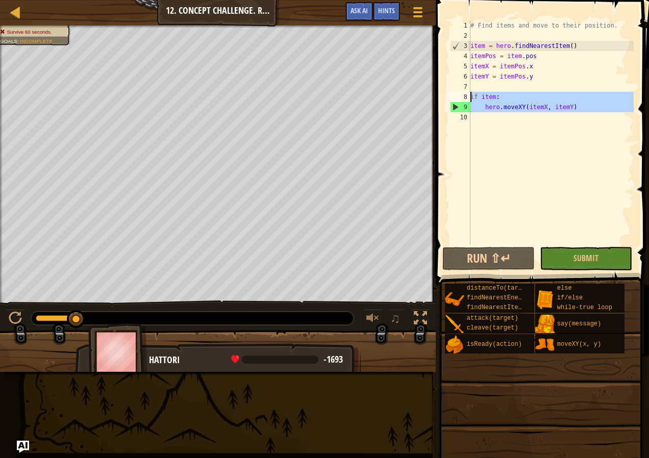
drag, startPoint x: 587, startPoint y: 114, endPoint x: 456, endPoint y: 101, distance: 131.8
click at [456, 101] on div "hero.moveXY(itemX, itemY) 1 2 3 4 5 6 7 8 9 10 # Find items and move to their p…" at bounding box center [541, 132] width 186 height 225
type textarea "if item: hero.moveXY(itemX, itemY)"
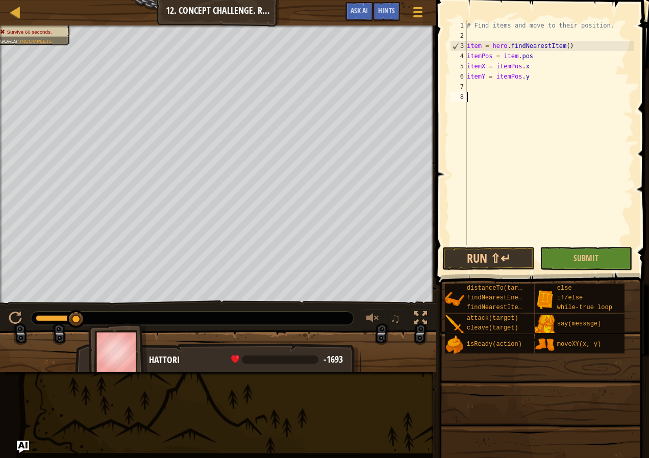
scroll to position [5, 0]
type textarea "whi"
paste textarea
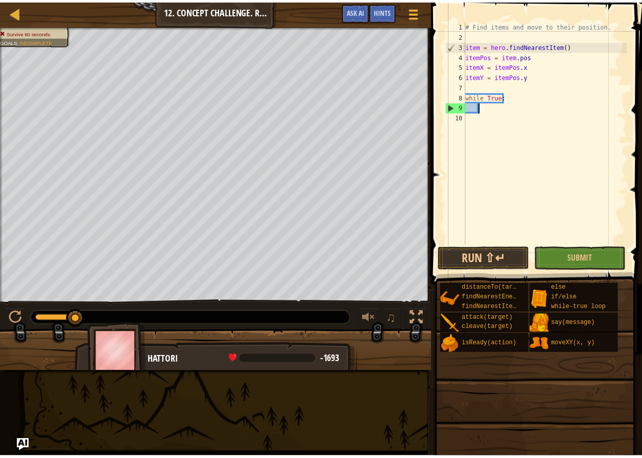
scroll to position [5, 0]
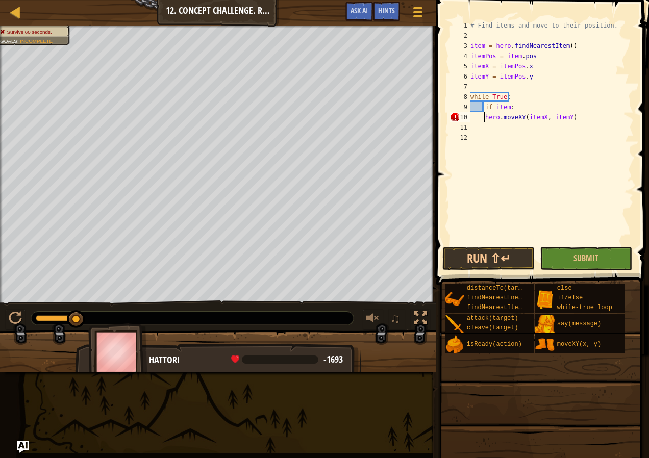
click at [485, 119] on div "# Find items and move to their position. item = hero . findNearestItem ( ) item…" at bounding box center [551, 142] width 165 height 245
type textarea "hero.moveXY(itemX, itemY)"
click at [490, 263] on button "Run ⇧↵" at bounding box center [489, 258] width 92 height 23
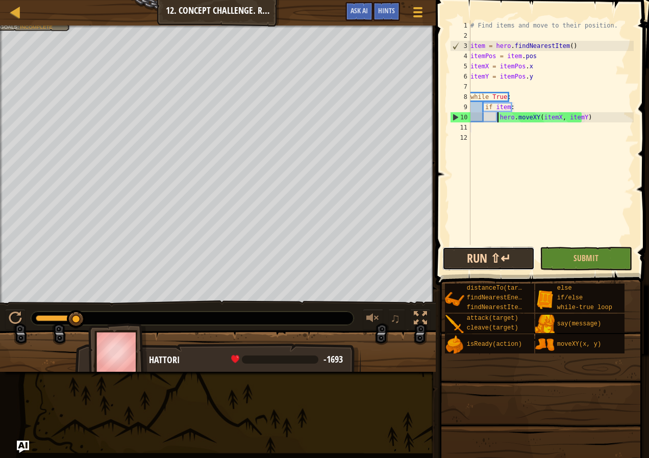
click at [479, 252] on button "Run ⇧↵" at bounding box center [489, 258] width 92 height 23
click at [513, 254] on button "Run ⇧↵" at bounding box center [489, 258] width 92 height 23
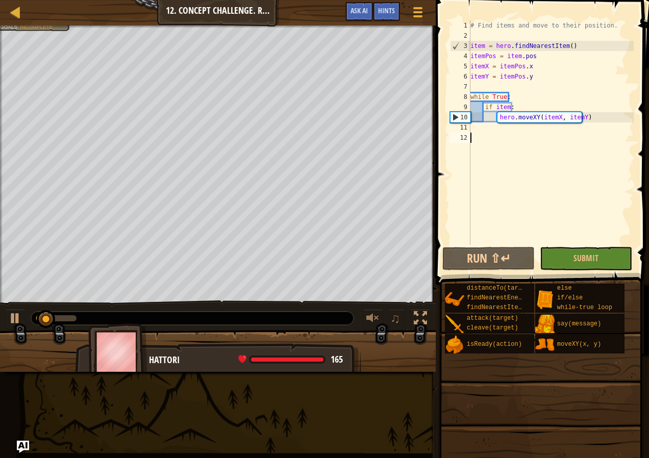
click at [570, 151] on div "# Find items and move to their position. item = hero . findNearestItem ( ) item…" at bounding box center [551, 142] width 165 height 245
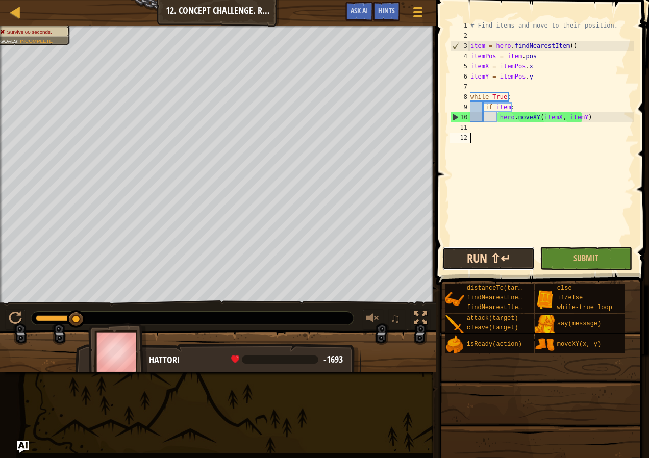
click at [480, 262] on button "Run ⇧↵" at bounding box center [489, 258] width 92 height 23
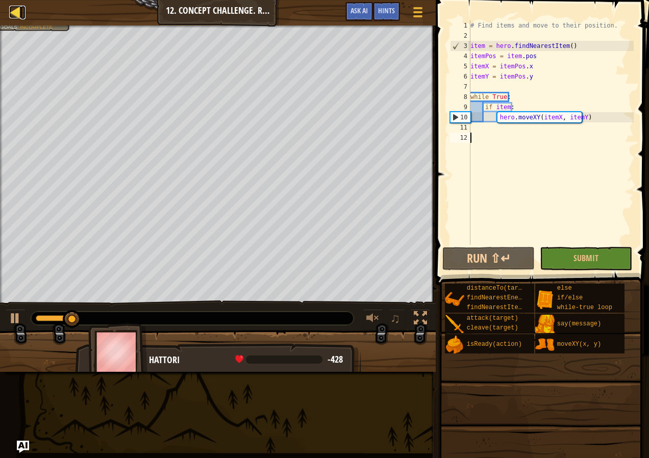
click at [20, 18] on div at bounding box center [15, 12] width 13 height 13
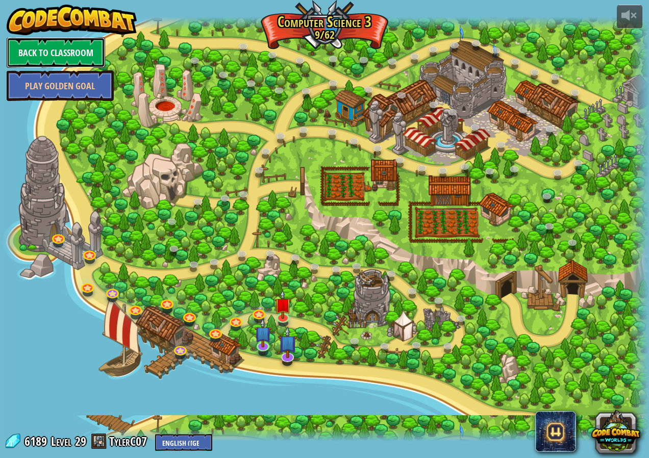
click at [54, 64] on link "Back to Classroom" at bounding box center [56, 52] width 99 height 31
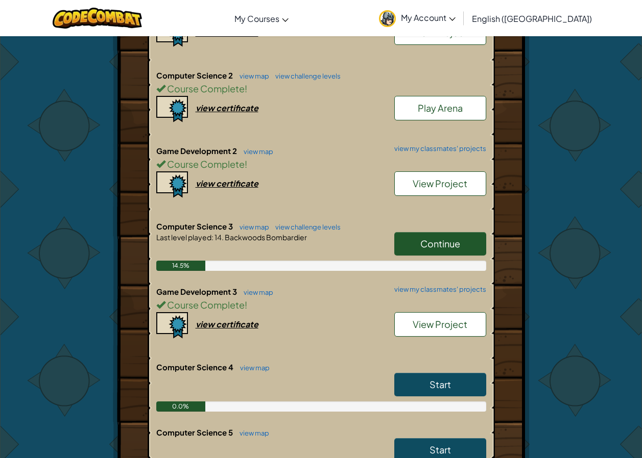
scroll to position [306, 0]
